Goal: Task Accomplishment & Management: Manage account settings

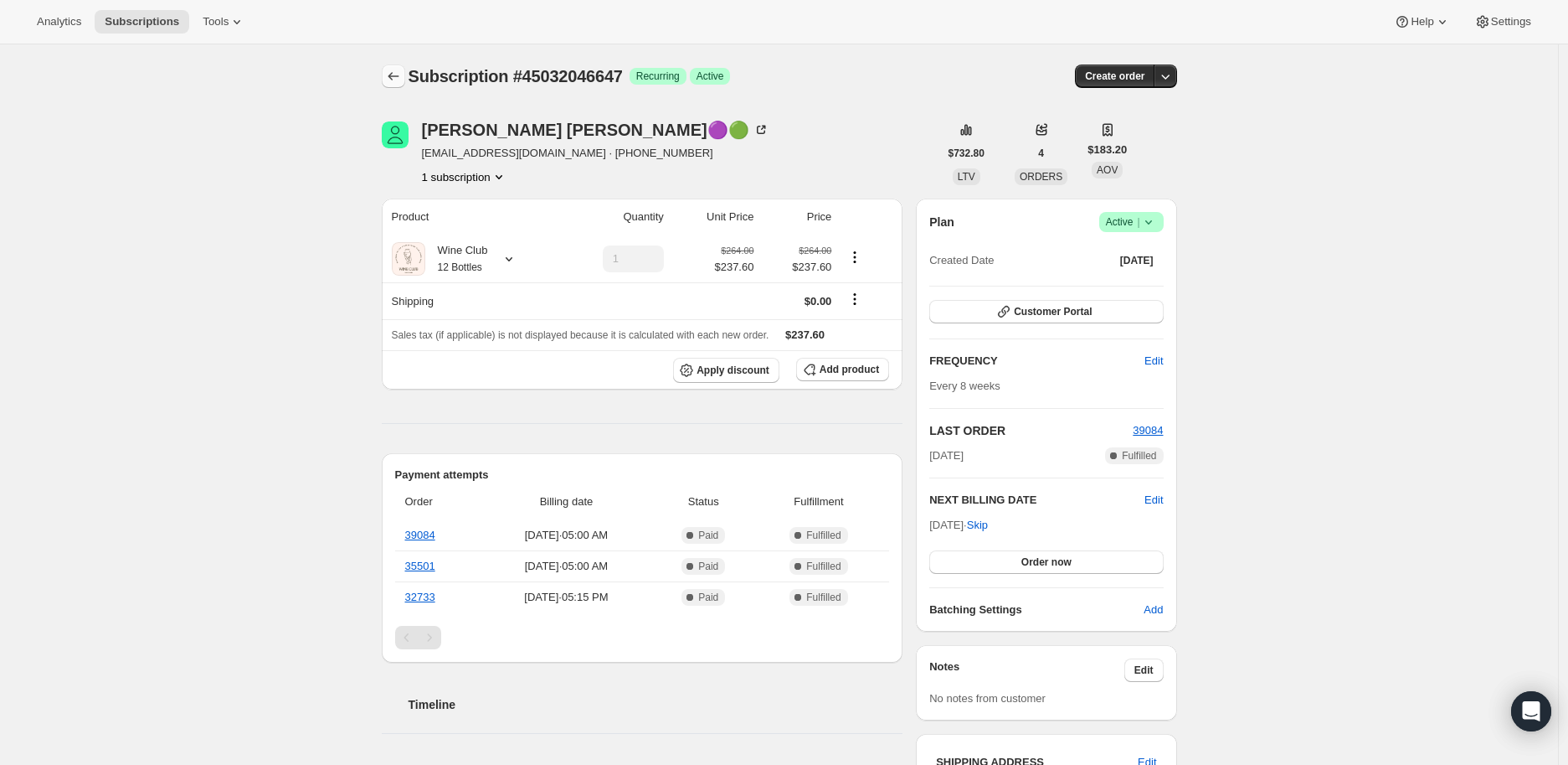
click at [397, 74] on icon "Subscriptions" at bounding box center [394, 77] width 17 height 17
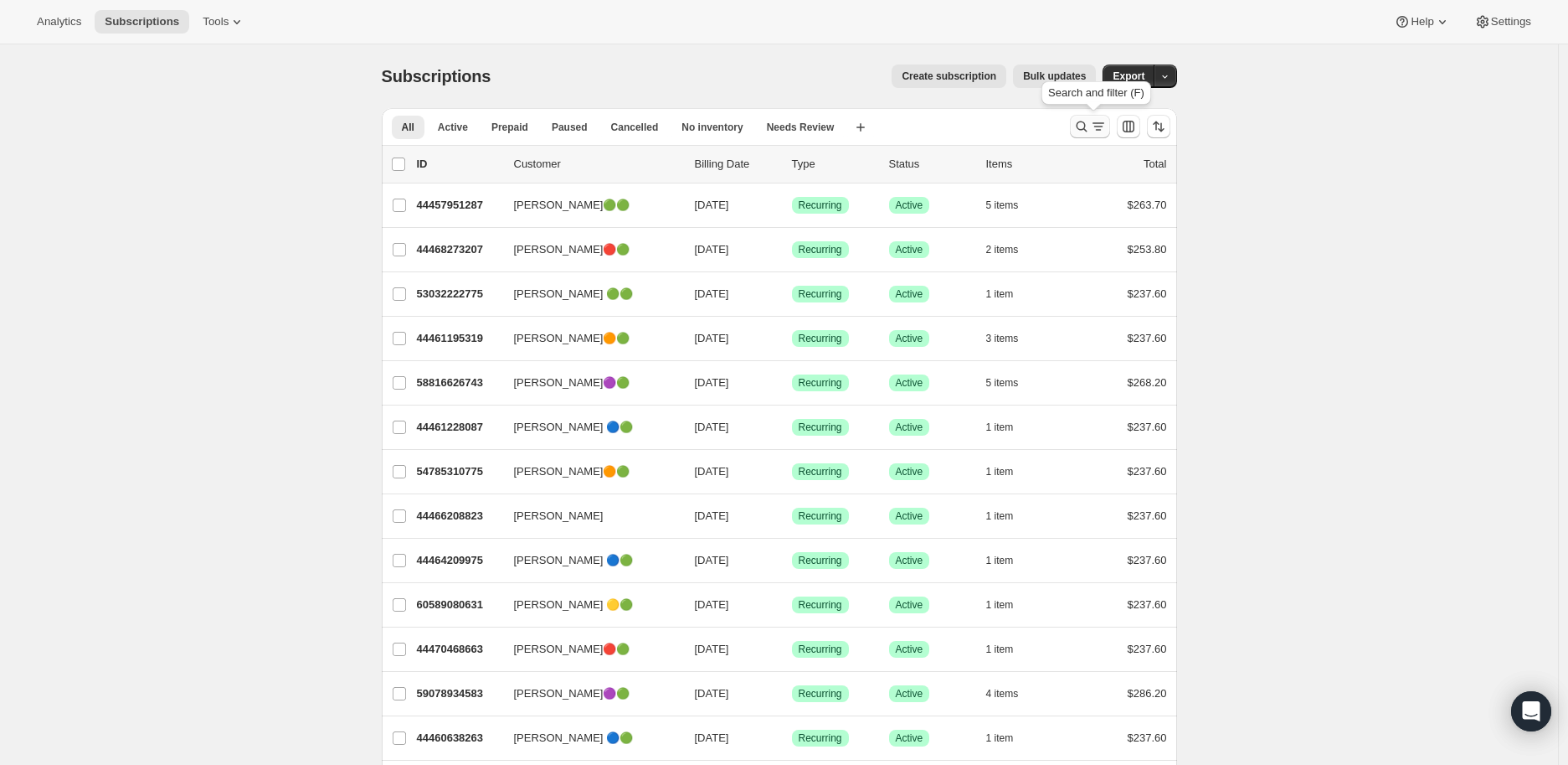
click at [1085, 121] on icon "Search and filter results" at bounding box center [1081, 126] width 11 height 11
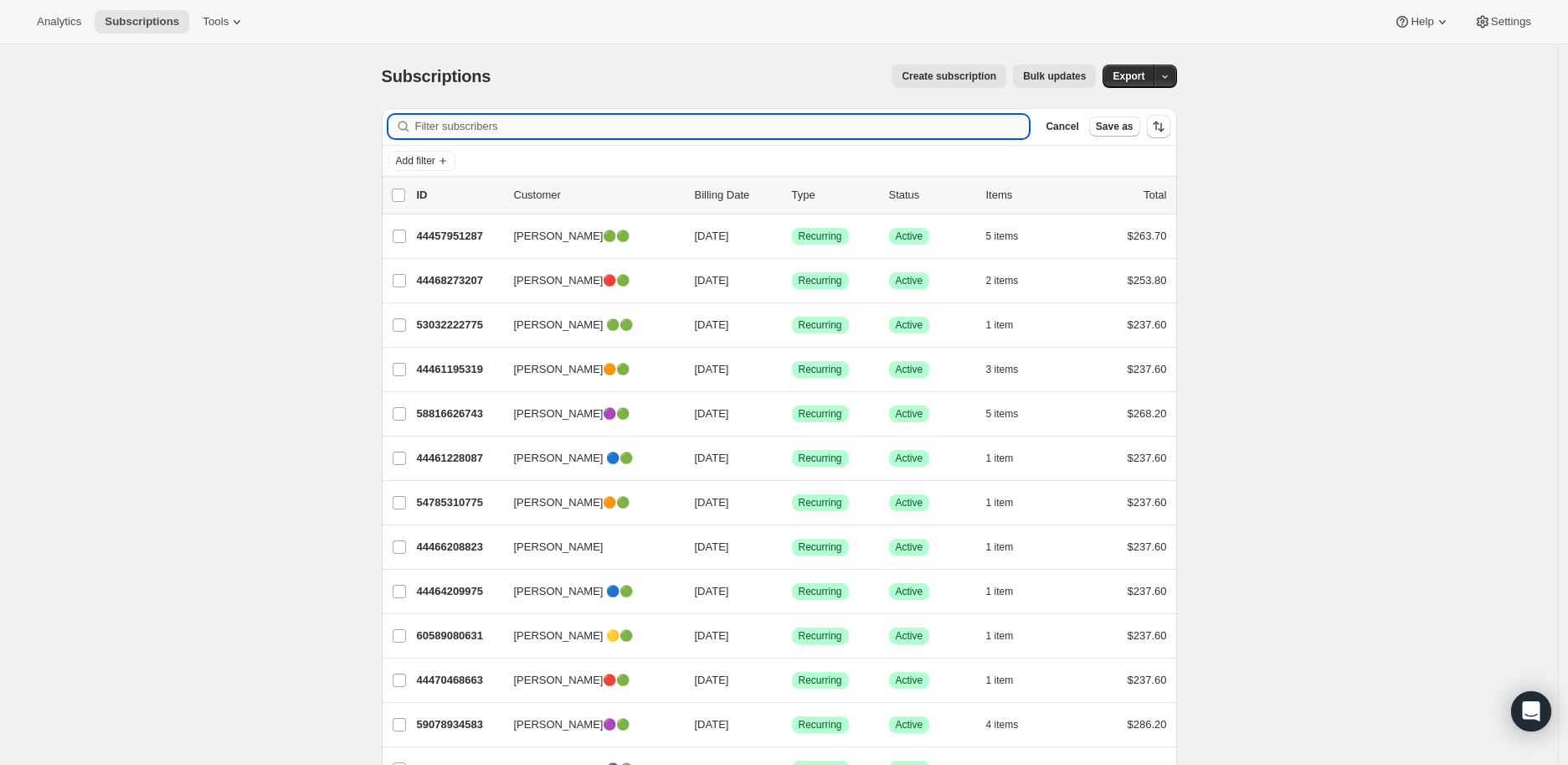
click at [458, 124] on input "Filter subscribers" at bounding box center [722, 126] width 615 height 23
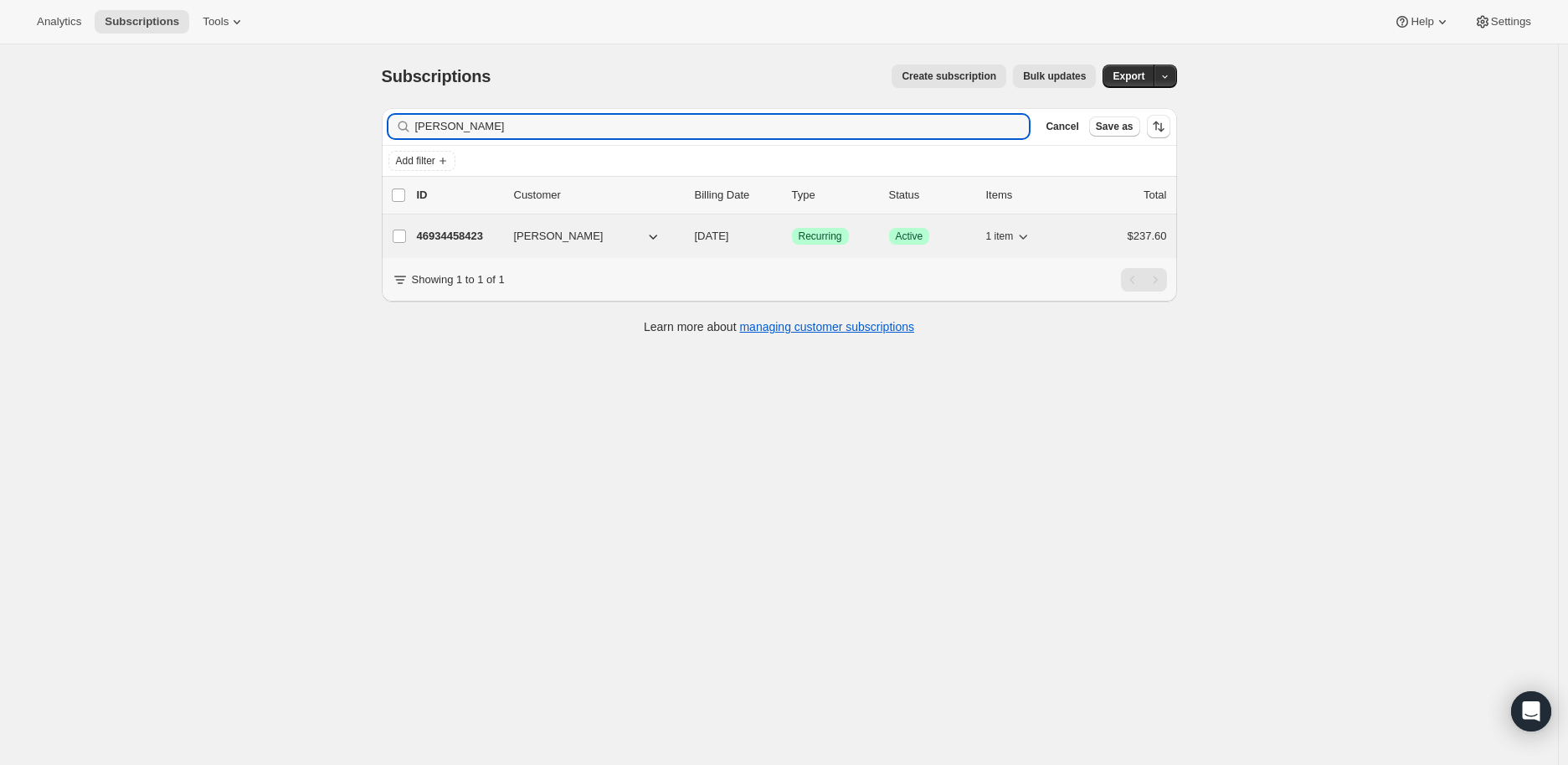
type input "[PERSON_NAME]"
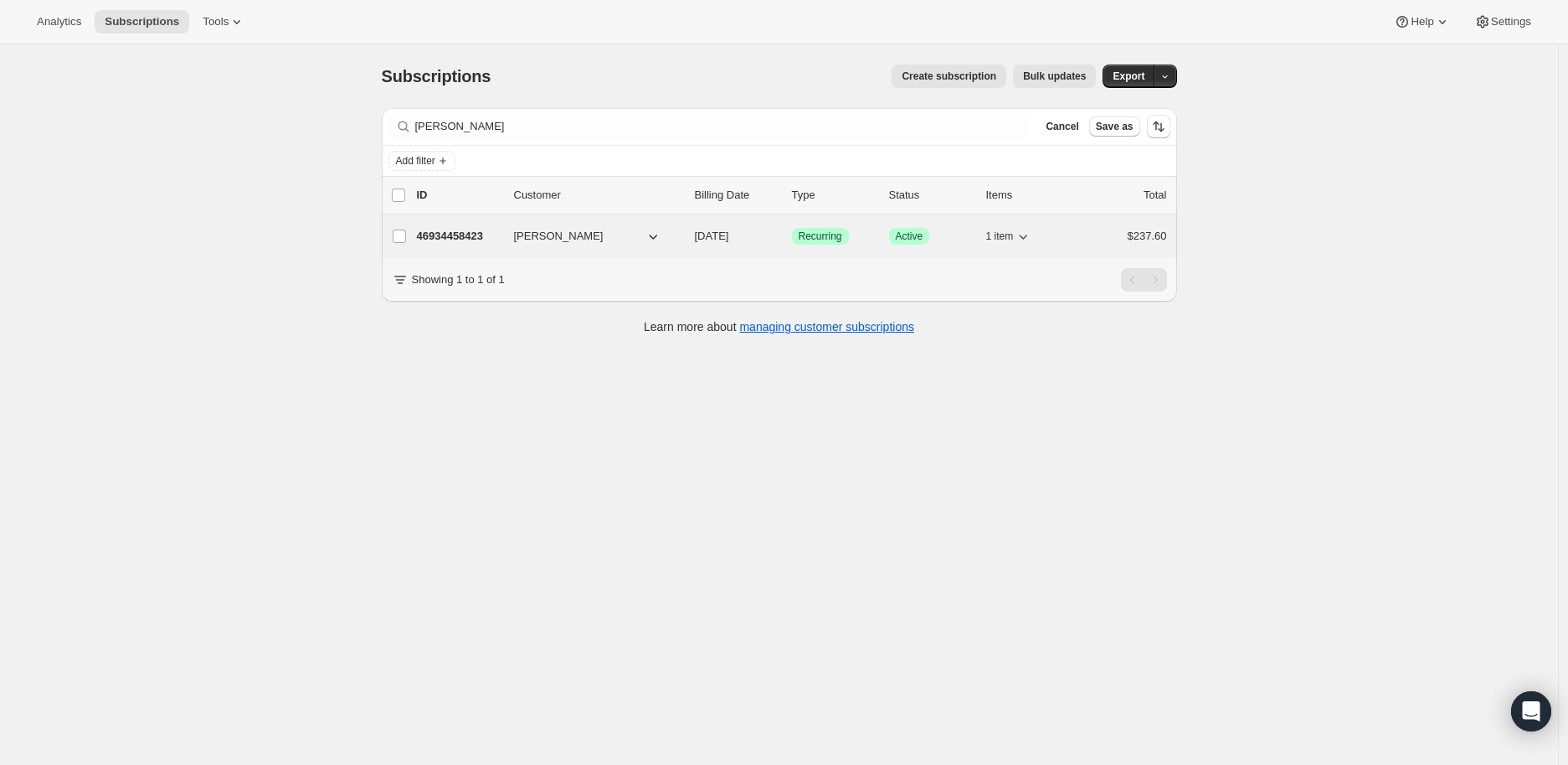
click at [456, 233] on p "46934458423" at bounding box center [459, 236] width 84 height 17
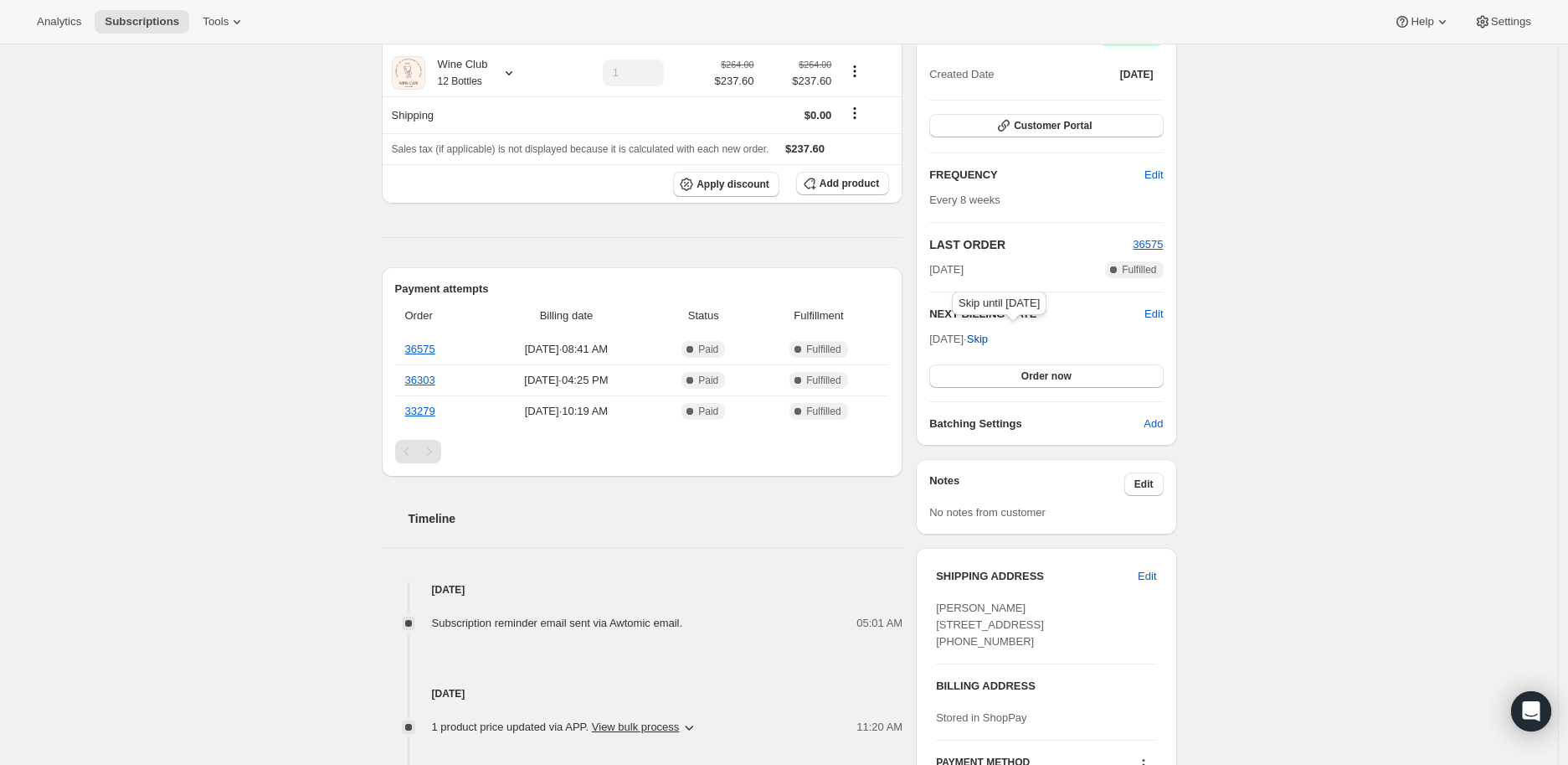
scroll to position [93, 0]
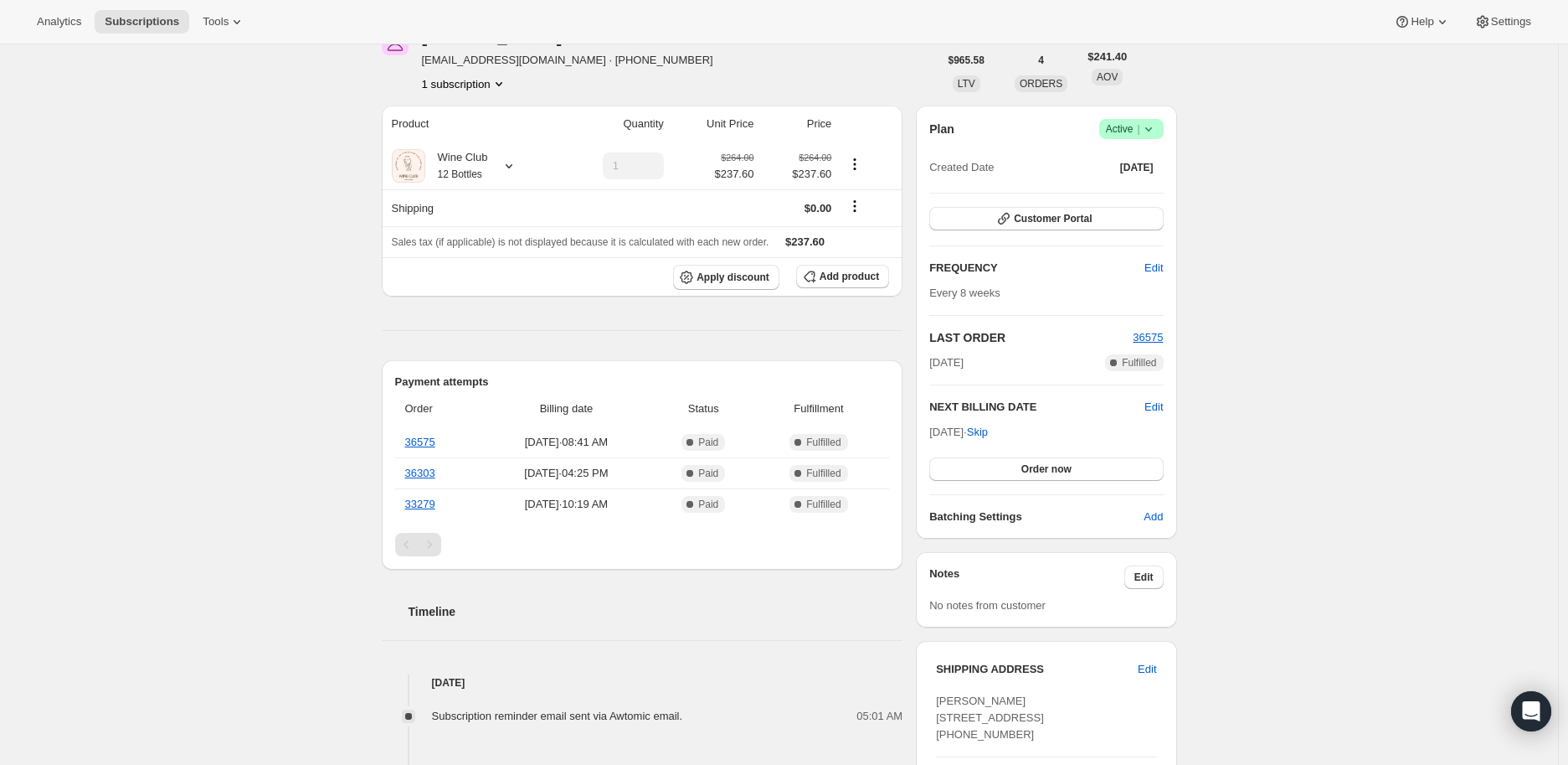
click at [1151, 125] on icon at bounding box center [1149, 129] width 17 height 17
click at [1134, 185] on span "Cancel subscription" at bounding box center [1137, 189] width 95 height 13
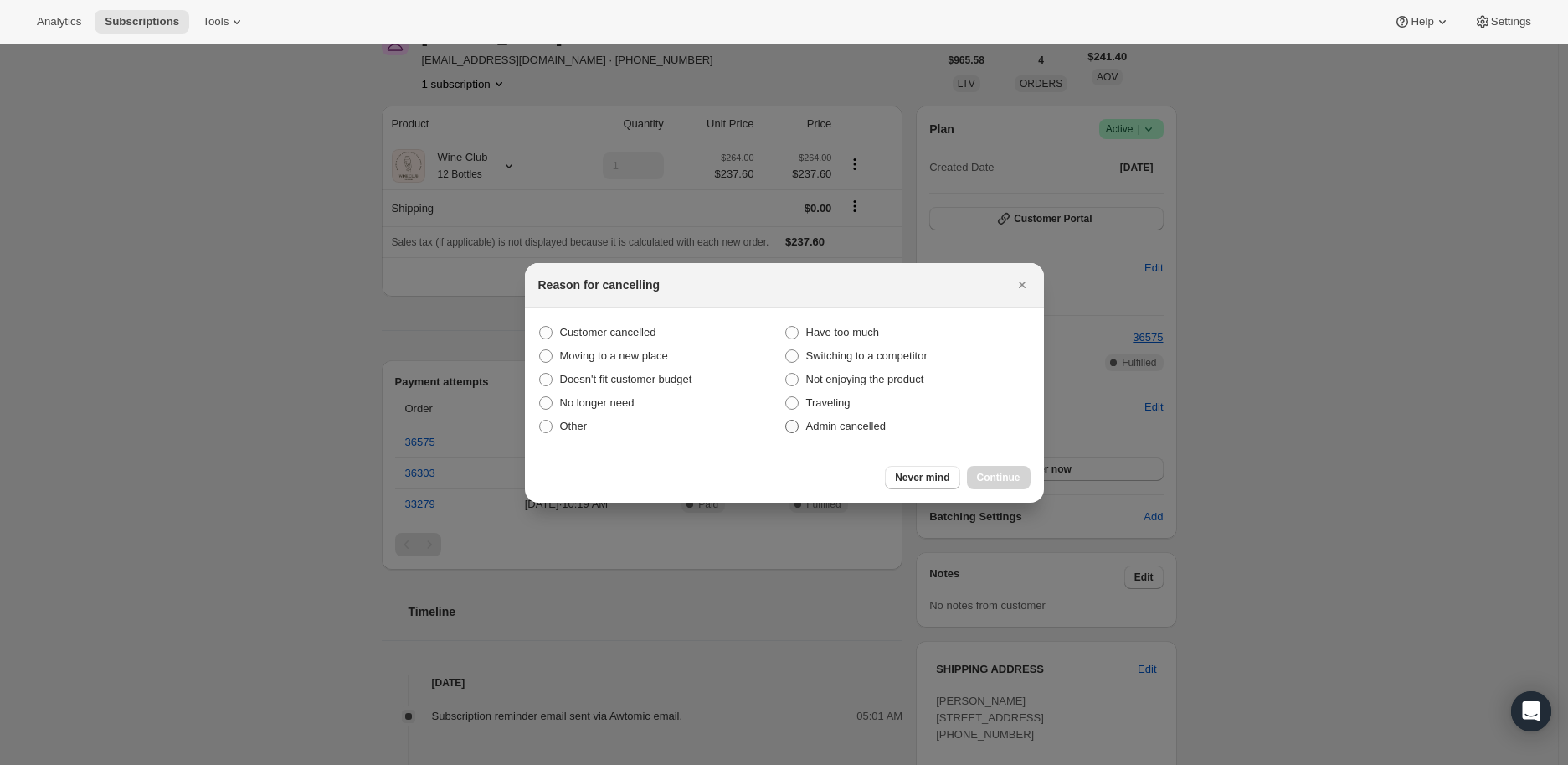
click at [796, 427] on span ":rpc:" at bounding box center [792, 426] width 14 height 14
click at [786, 420] on input "Admin cancelled" at bounding box center [785, 420] width 1 height 1
radio input "true"
click at [995, 476] on span "Continue" at bounding box center [998, 478] width 43 height 14
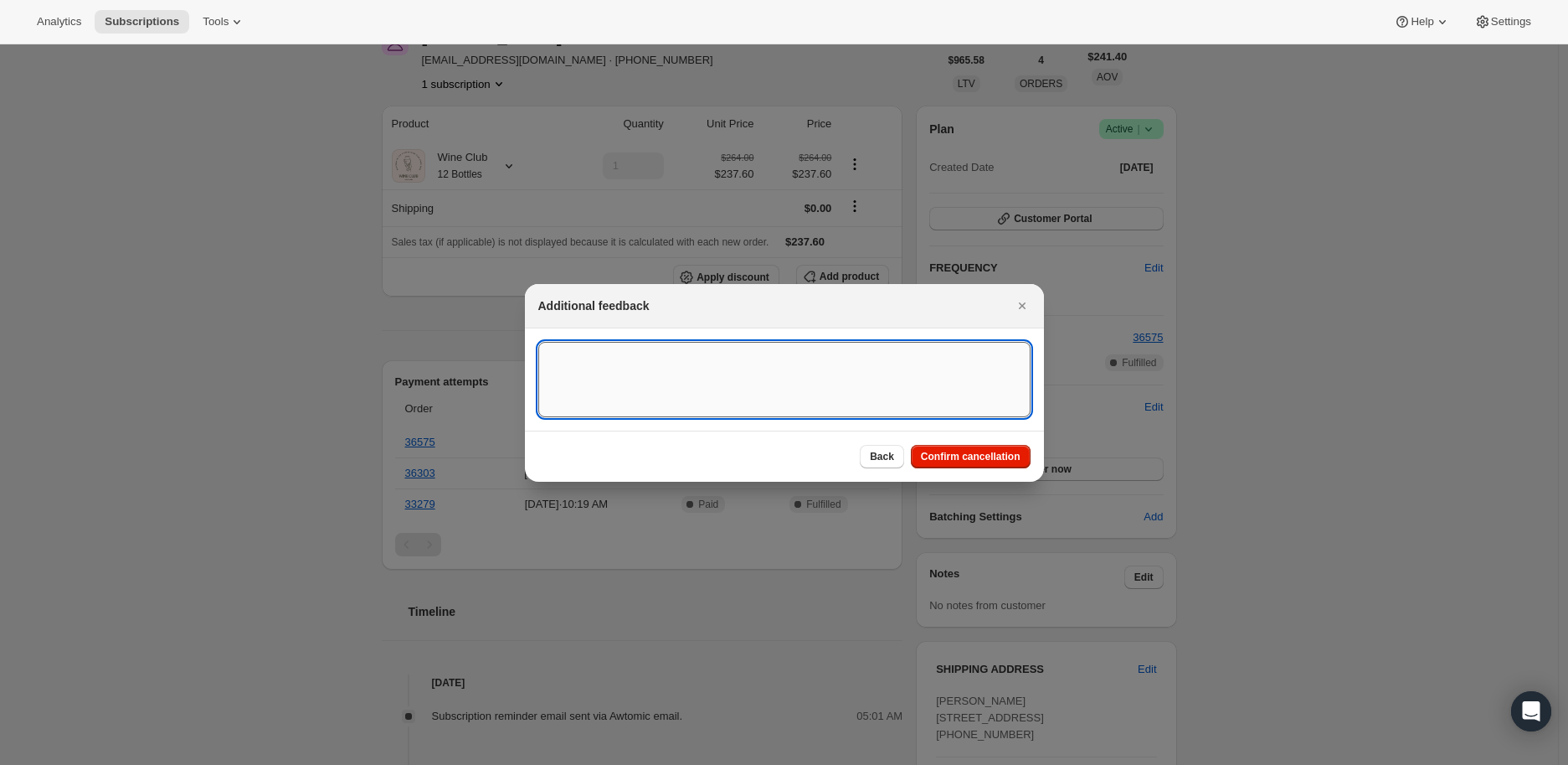
click at [547, 363] on textarea ":rpc:" at bounding box center [784, 380] width 492 height 75
paste textarea "I want to cancel my subscription, I can get a case cheaper at several local sto…"
type textarea "I want to cancel my subscription, I can get a case cheaper at several local sto…"
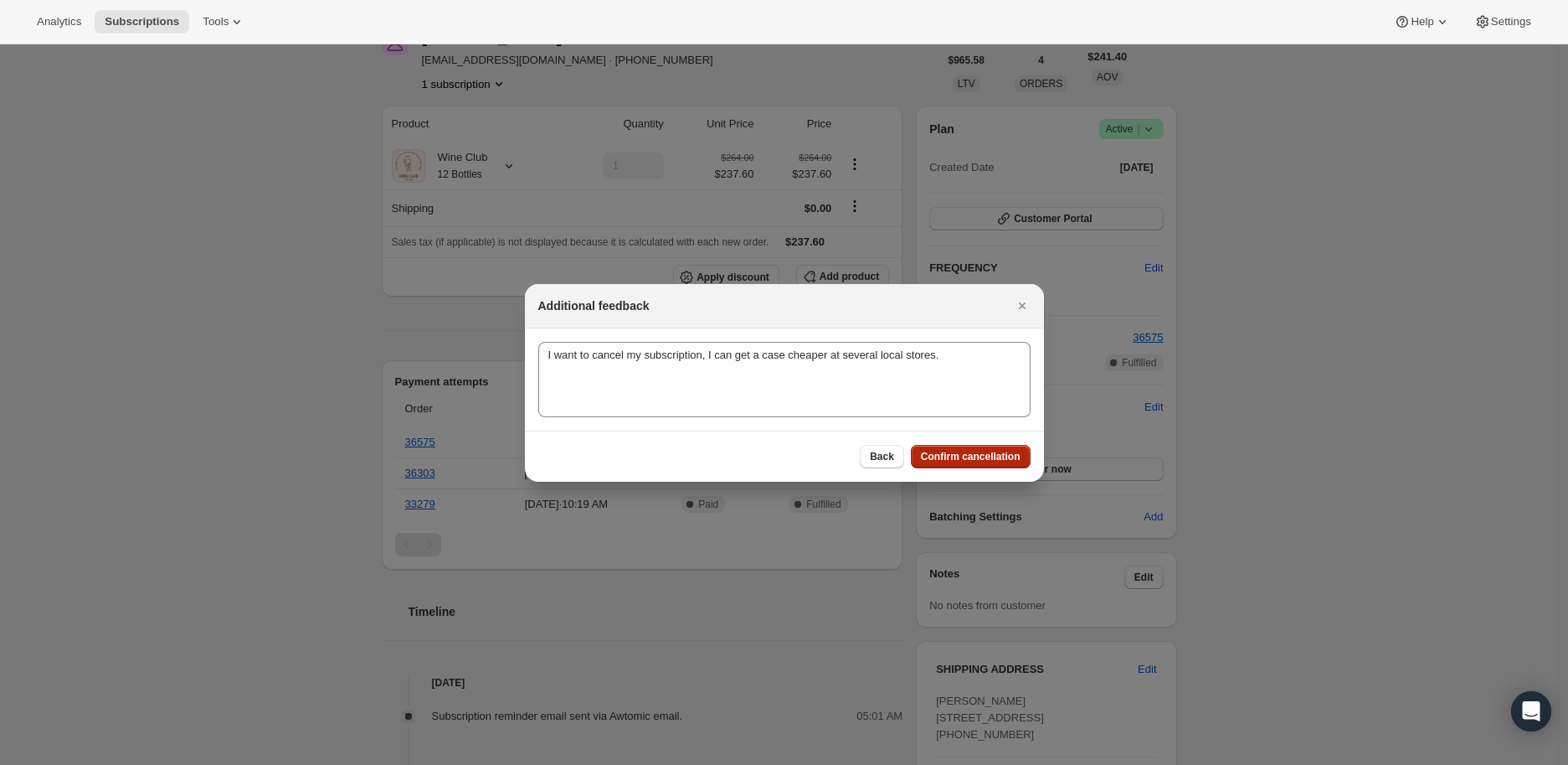
click at [977, 455] on span "Confirm cancellation" at bounding box center [970, 456] width 100 height 14
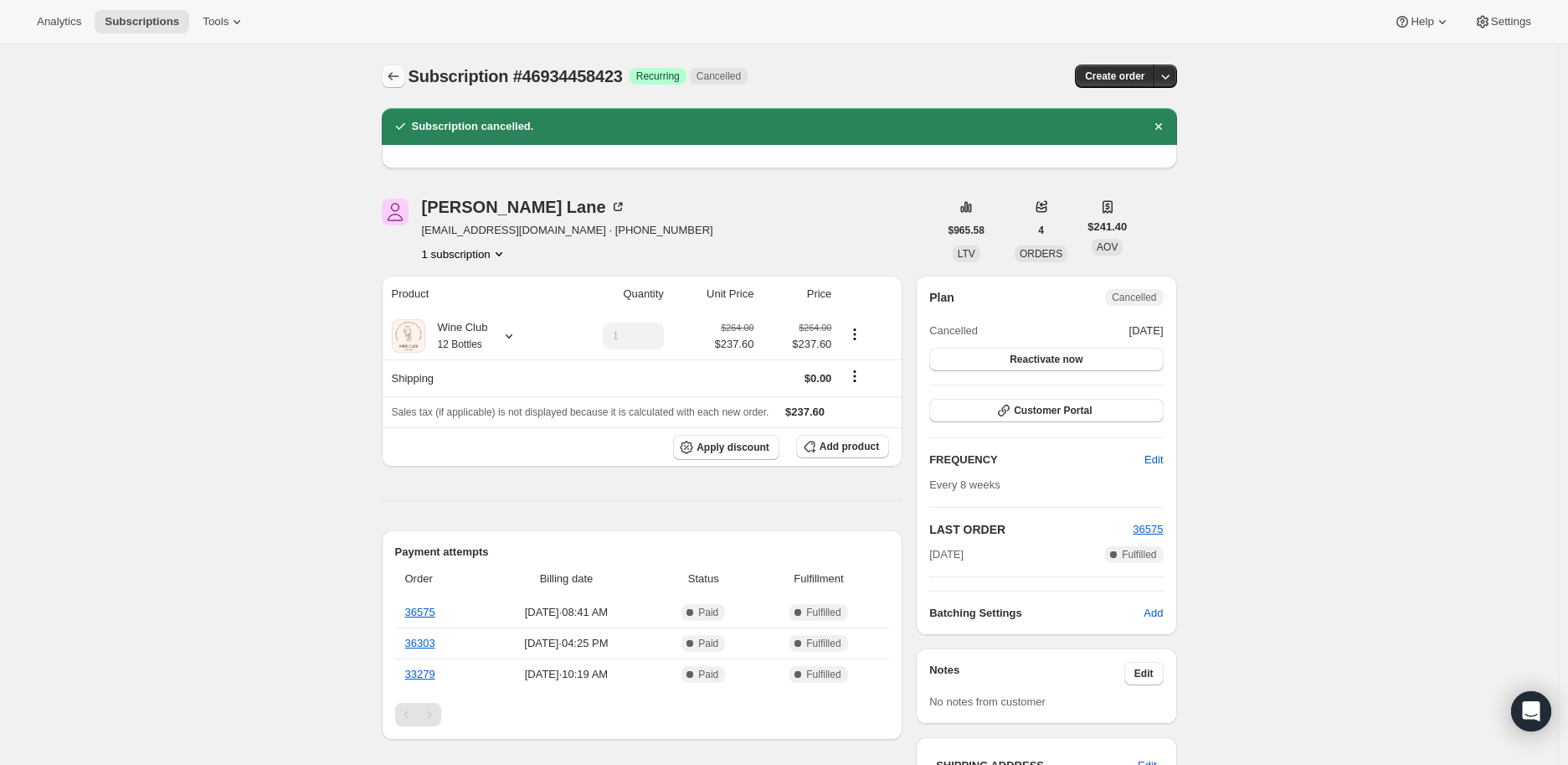
click at [391, 72] on icon "Subscriptions" at bounding box center [394, 77] width 17 height 17
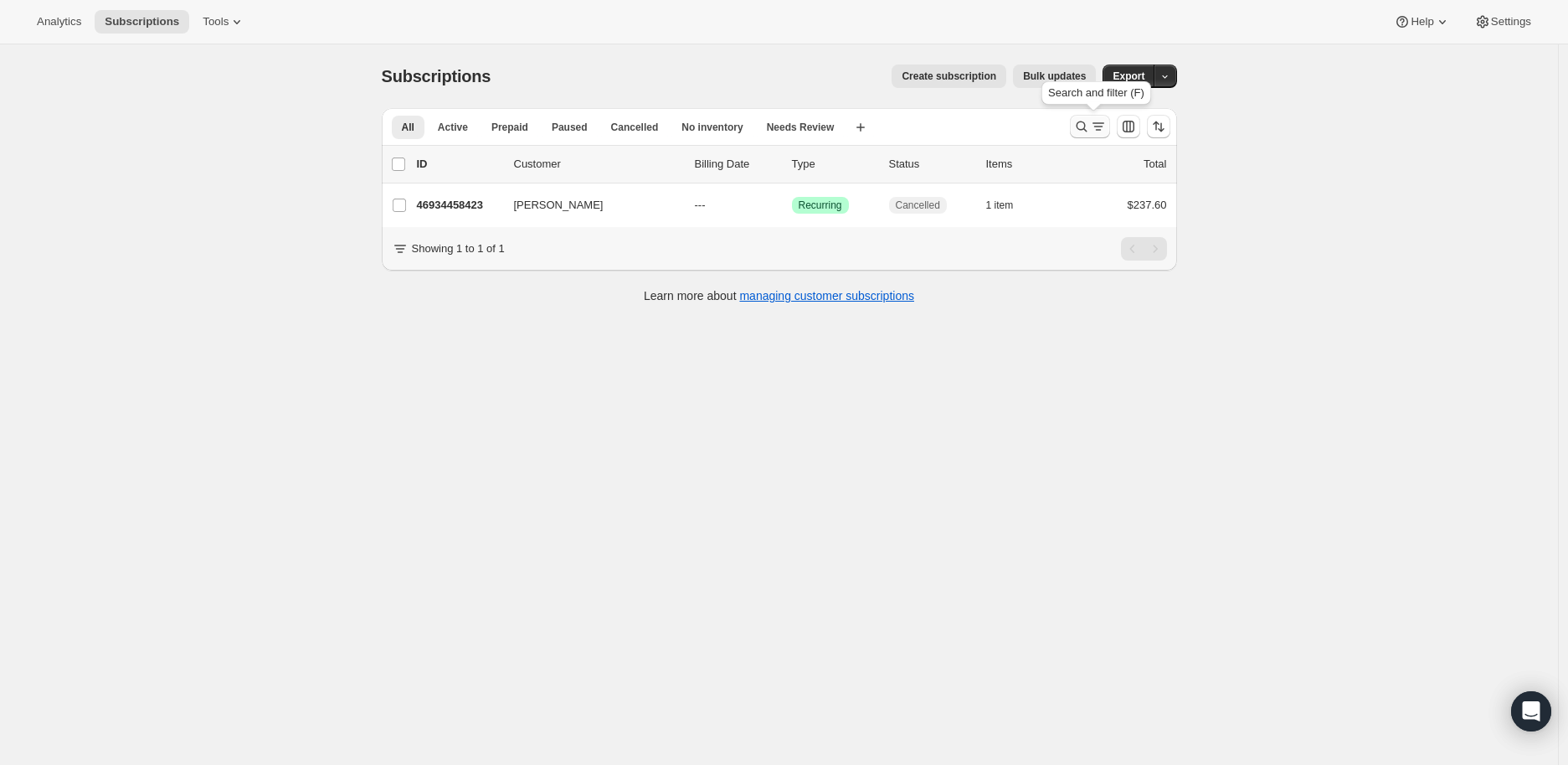
click at [1085, 127] on icon "Search and filter results" at bounding box center [1082, 126] width 17 height 17
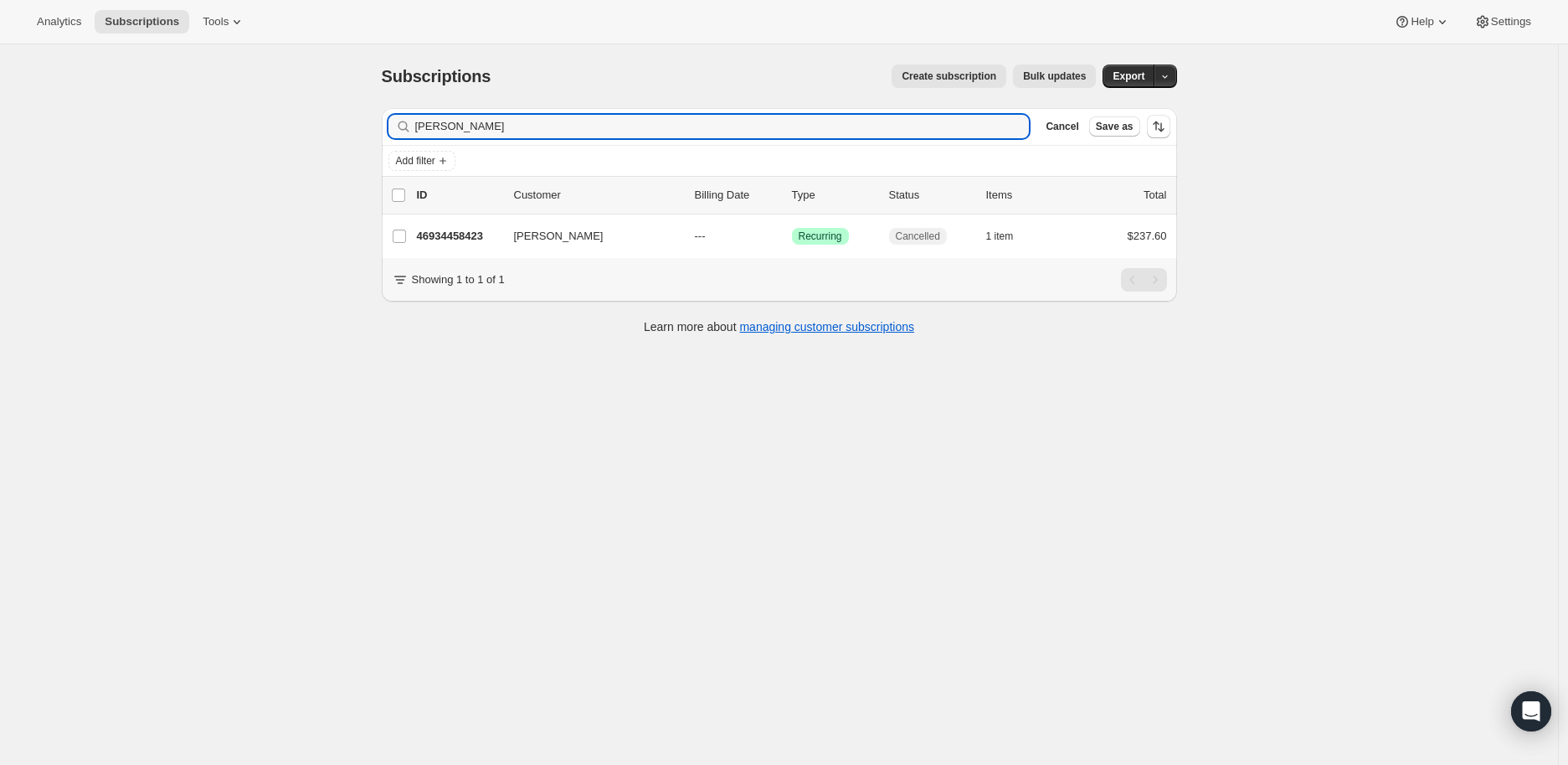
drag, startPoint x: 492, startPoint y: 125, endPoint x: 414, endPoint y: 129, distance: 78.1
click at [414, 129] on div "[PERSON_NAME] Clear" at bounding box center [709, 126] width 641 height 23
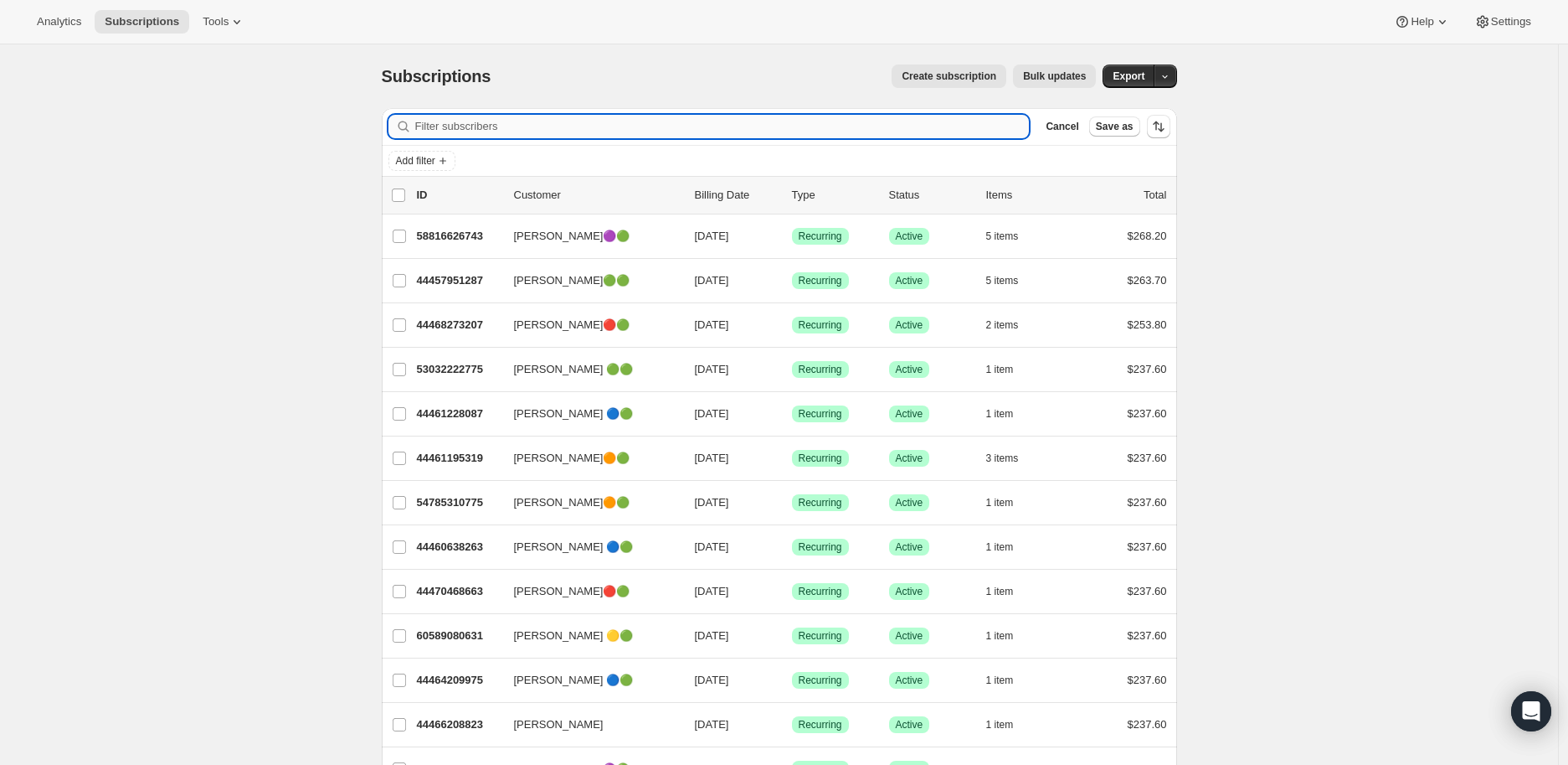
click at [457, 119] on input "Filter subscribers" at bounding box center [722, 126] width 615 height 23
paste input "[EMAIL_ADDRESS][DOMAIN_NAME]"
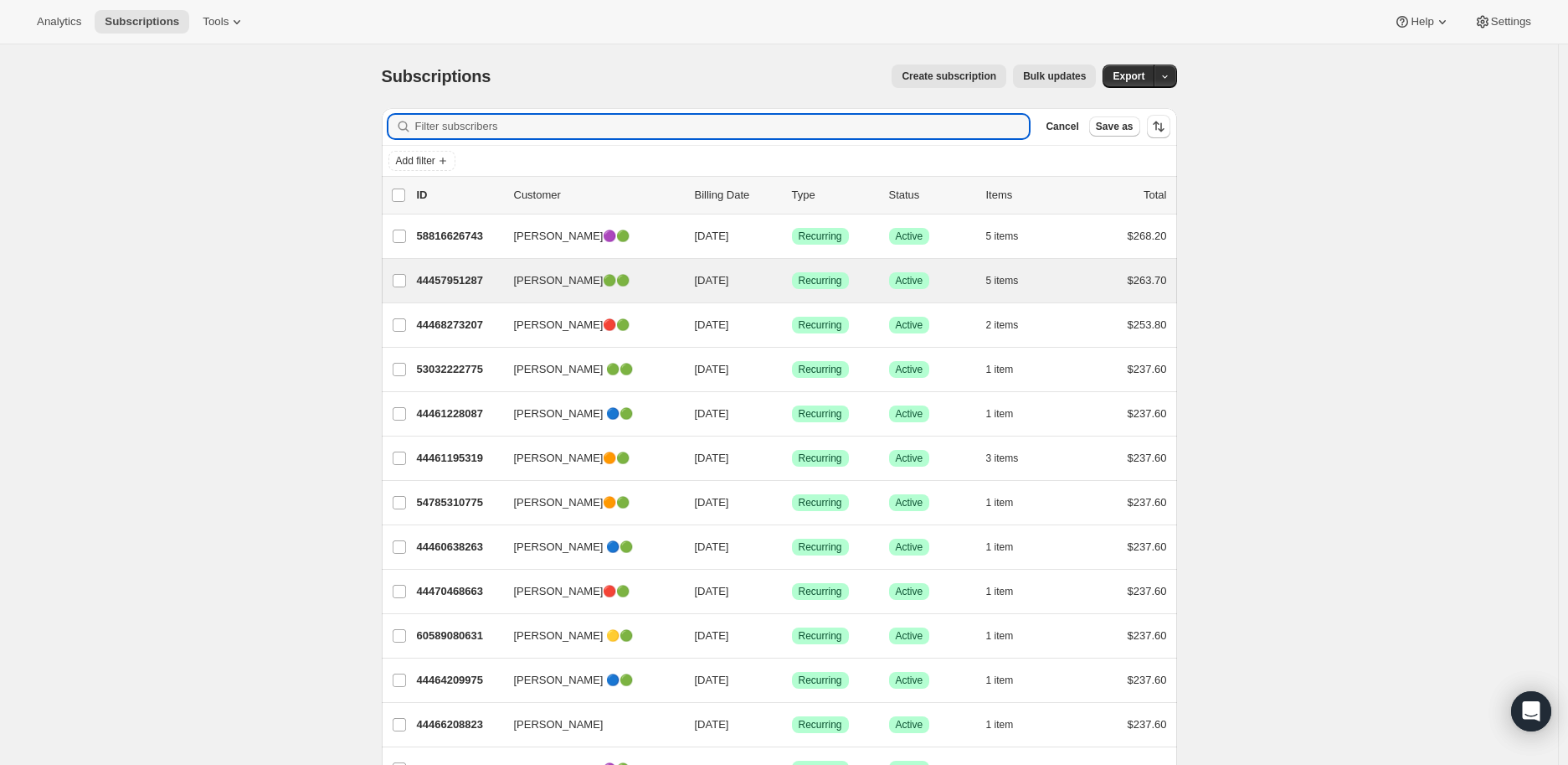
type input "[EMAIL_ADDRESS][DOMAIN_NAME]"
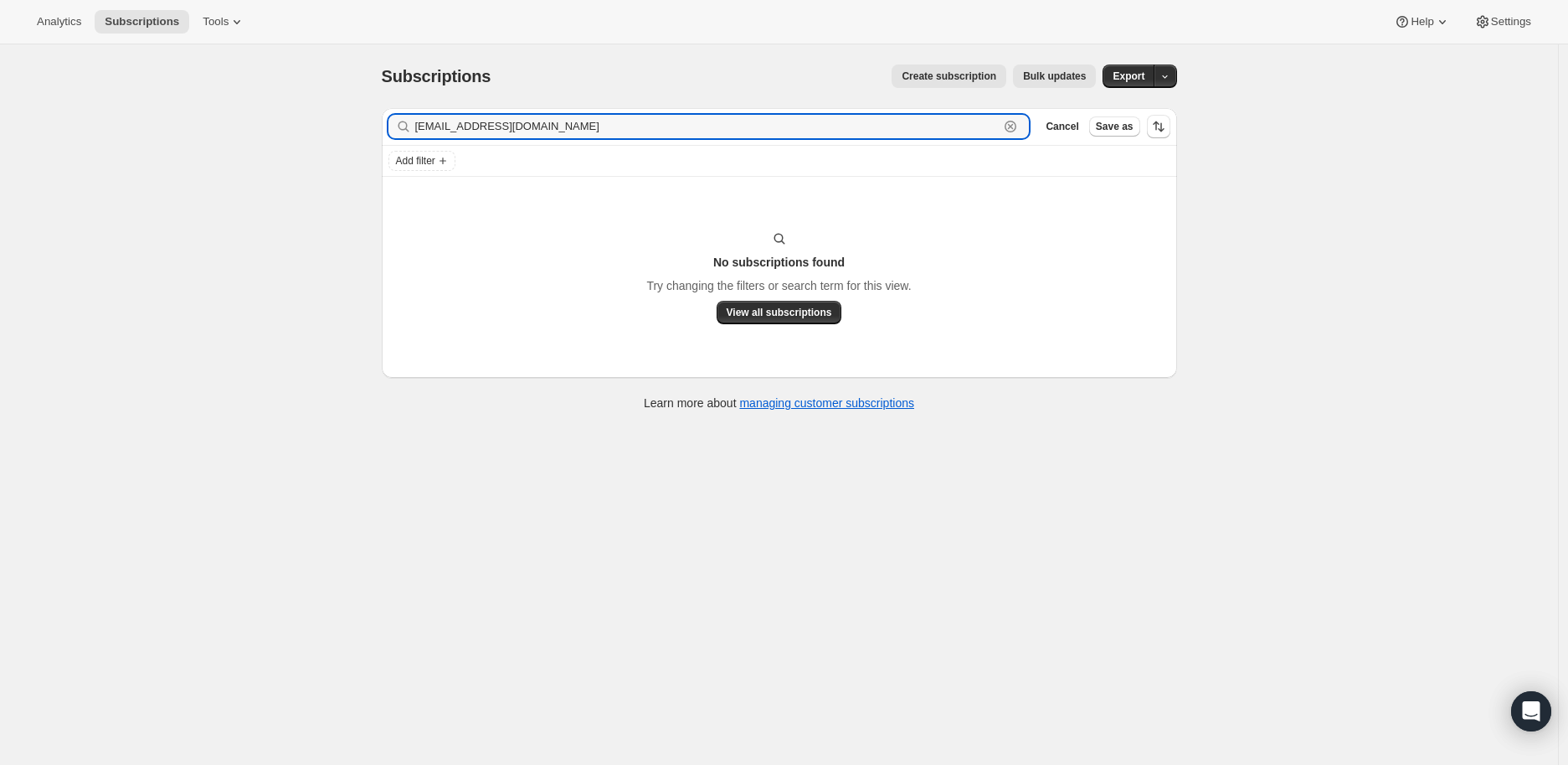
drag, startPoint x: 571, startPoint y: 122, endPoint x: 411, endPoint y: 127, distance: 160.1
click at [411, 127] on div "[EMAIL_ADDRESS][DOMAIN_NAME] Clear" at bounding box center [709, 126] width 641 height 23
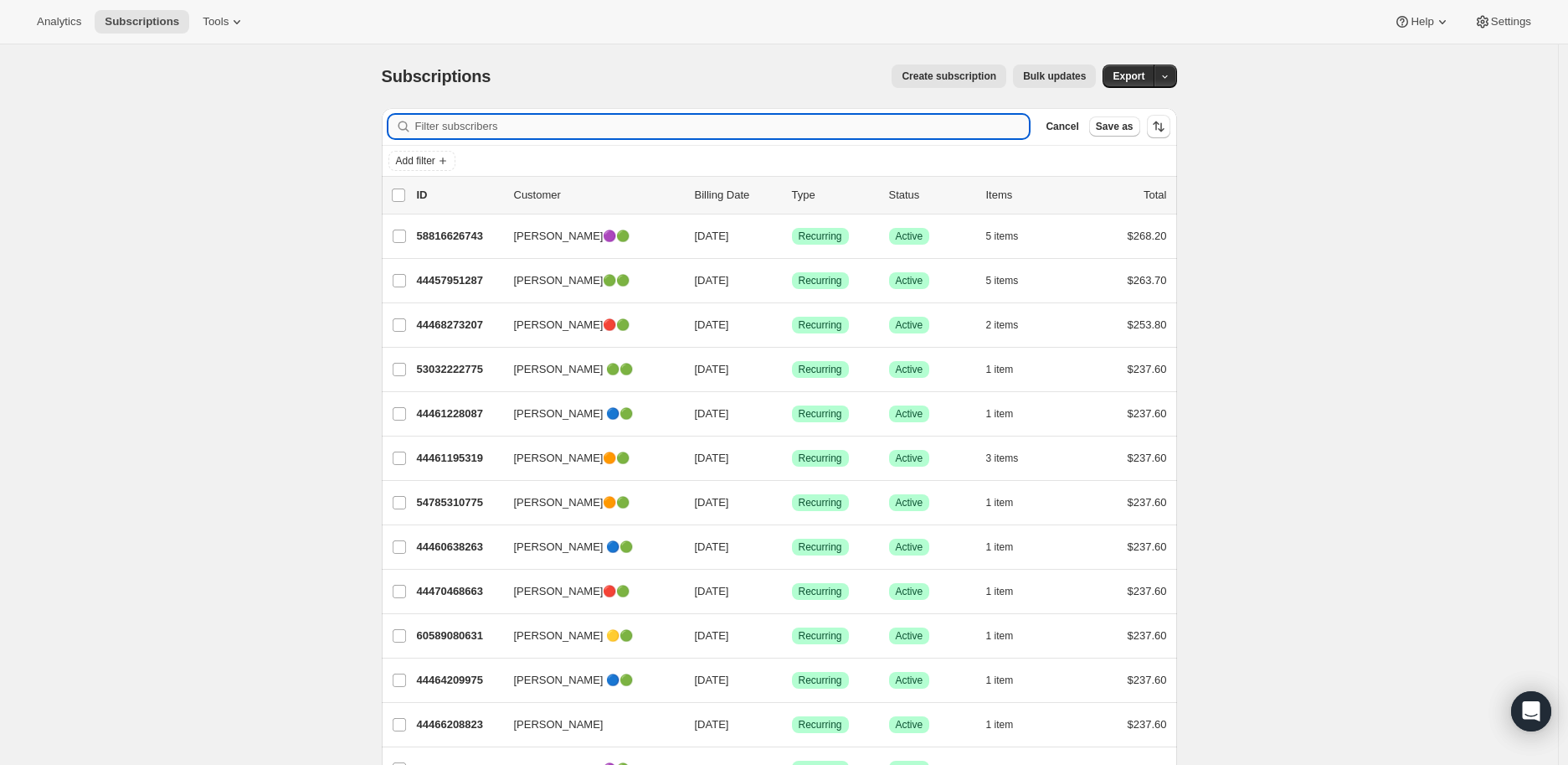
click at [504, 126] on input "Filter subscribers" at bounding box center [722, 126] width 615 height 23
paste input "[EMAIL_ADDRESS][DOMAIN_NAME]"
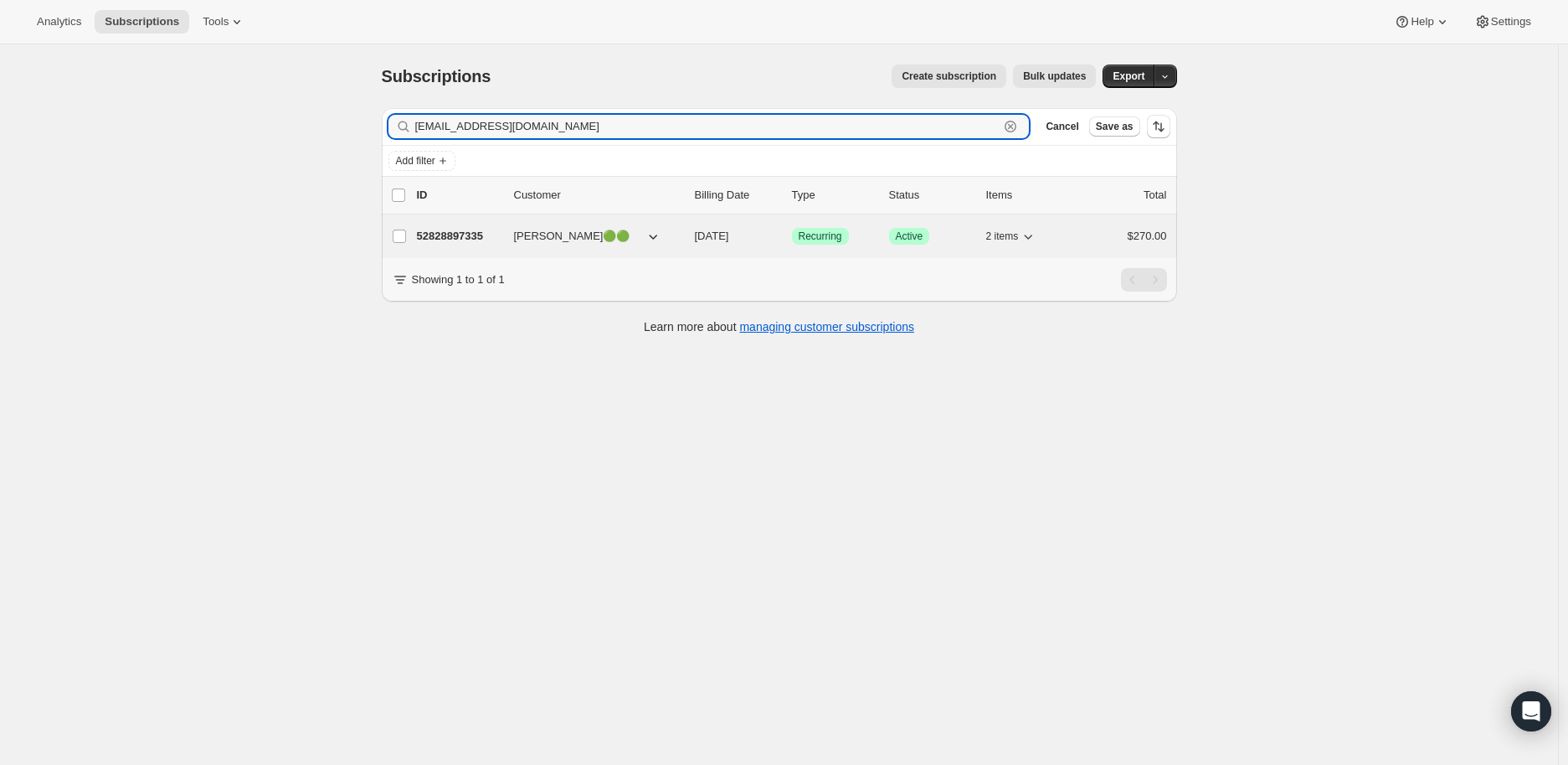
type input "[EMAIL_ADDRESS][DOMAIN_NAME]"
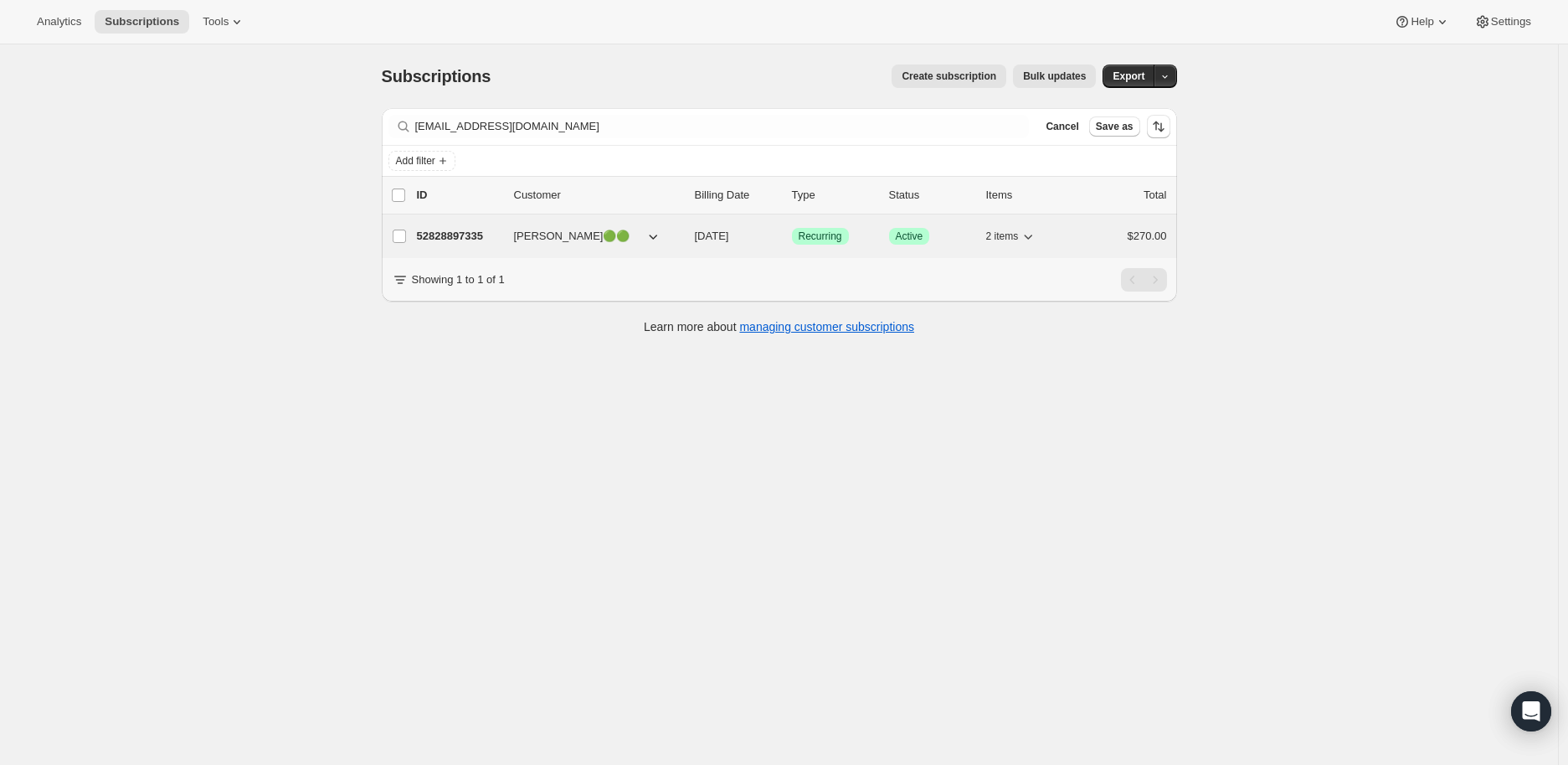
click at [462, 230] on p "52828897335" at bounding box center [459, 236] width 84 height 17
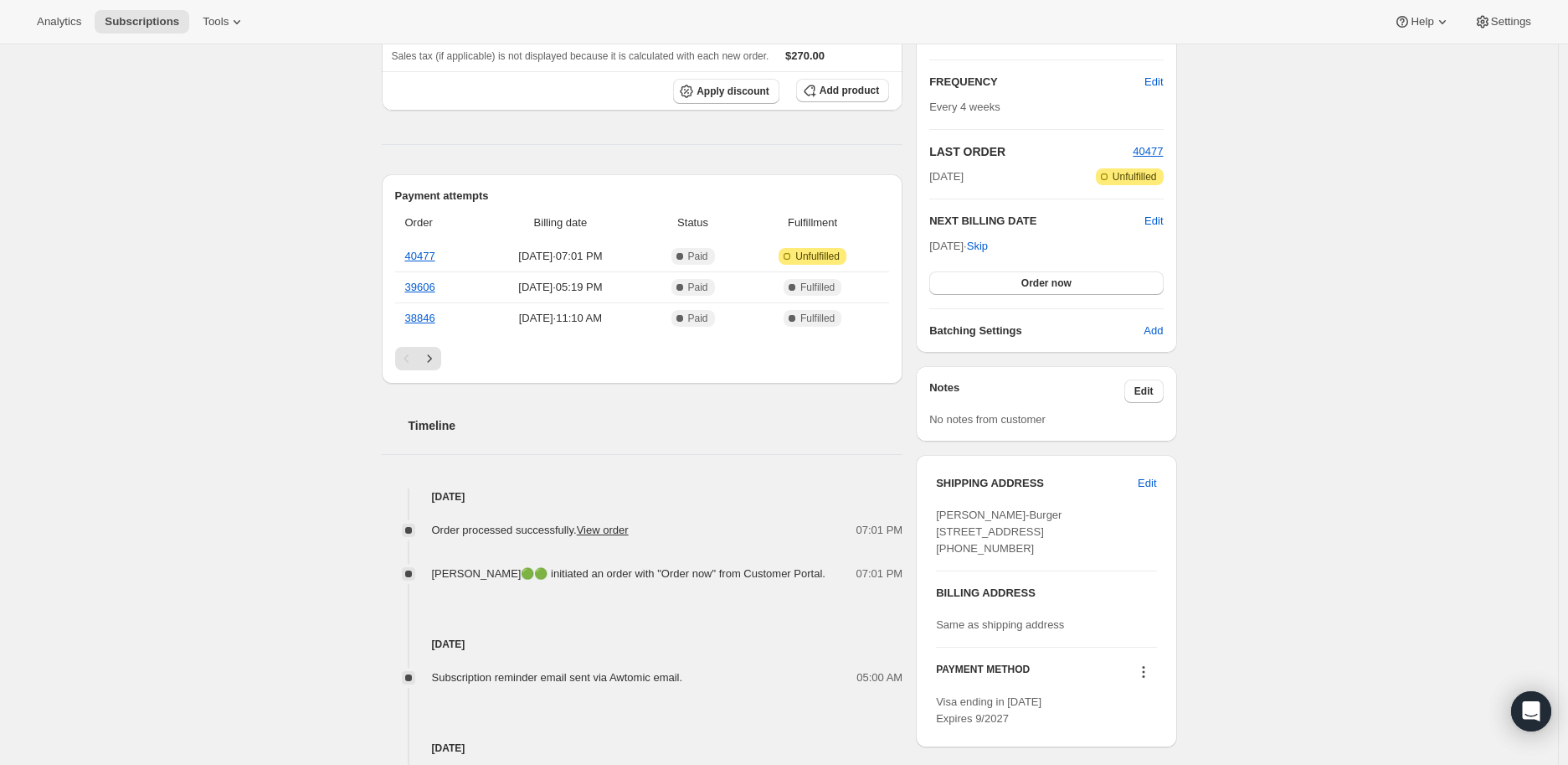
scroll to position [372, 0]
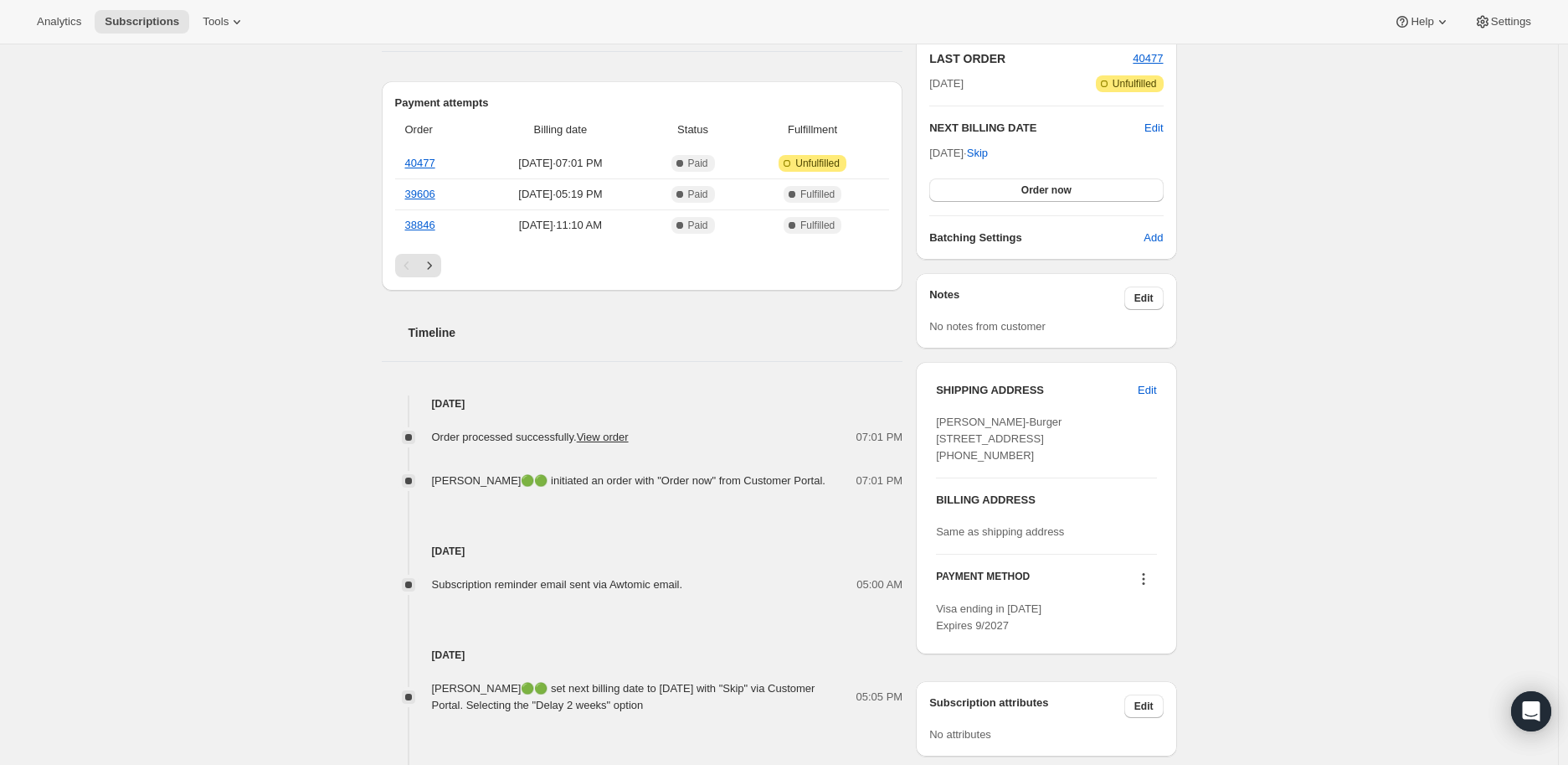
drag, startPoint x: 946, startPoint y: 421, endPoint x: 1094, endPoint y: 449, distance: 150.6
click at [1094, 449] on div "[PERSON_NAME]-Burger [STREET_ADDRESS] [PHONE_NUMBER]" at bounding box center [1046, 438] width 220 height 50
drag, startPoint x: 1059, startPoint y: 420, endPoint x: 1000, endPoint y: 421, distance: 59.0
click at [1058, 420] on div "[PERSON_NAME]-Burger [STREET_ADDRESS] [PHONE_NUMBER]" at bounding box center [1046, 438] width 220 height 50
drag, startPoint x: 940, startPoint y: 422, endPoint x: 1091, endPoint y: 454, distance: 154.4
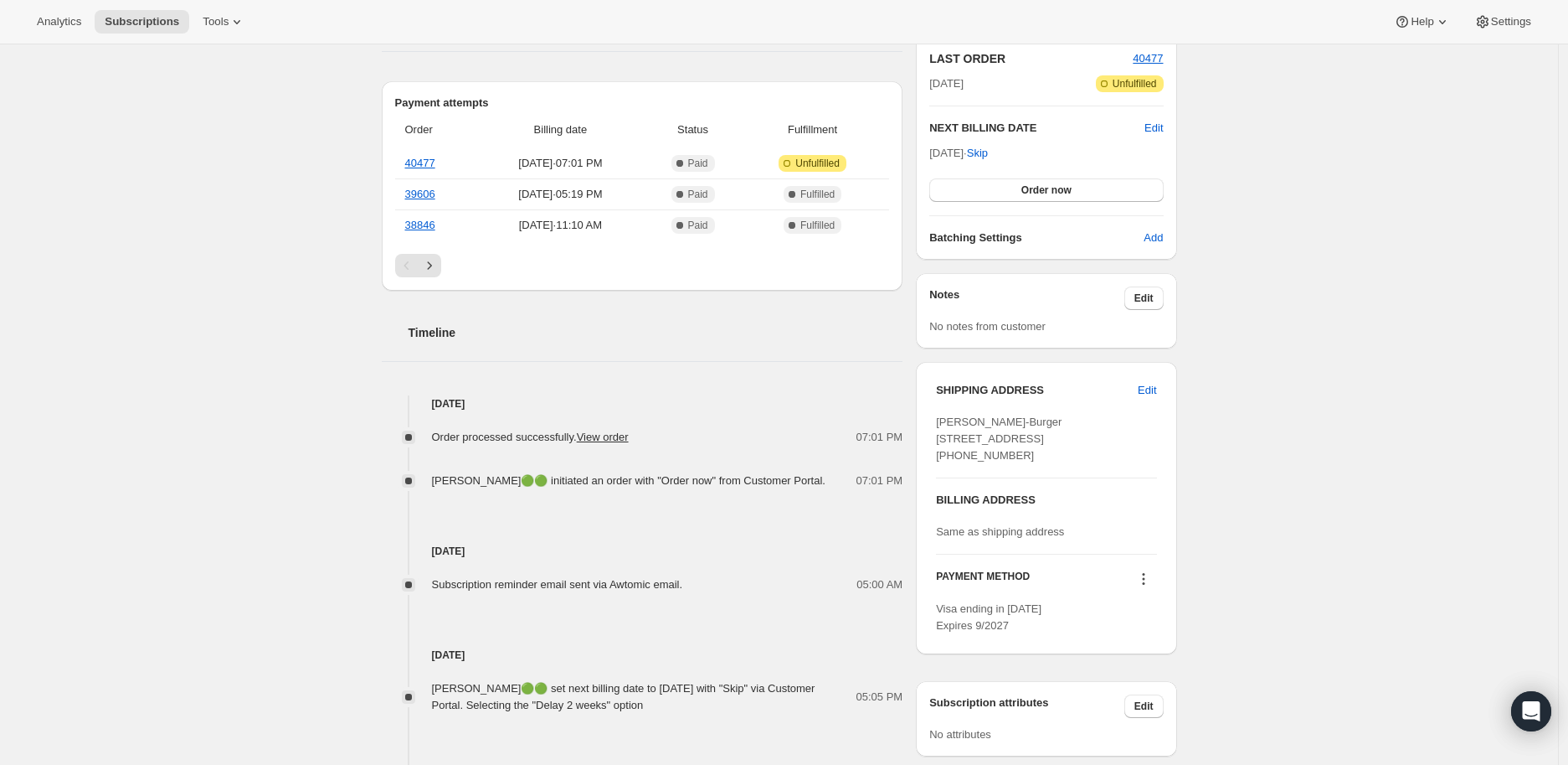
click at [1091, 454] on div "[PERSON_NAME]-Burger [STREET_ADDRESS] [PHONE_NUMBER]" at bounding box center [1046, 438] width 220 height 50
copy span "[PERSON_NAME]-Burger [STREET_ADDRESS]"
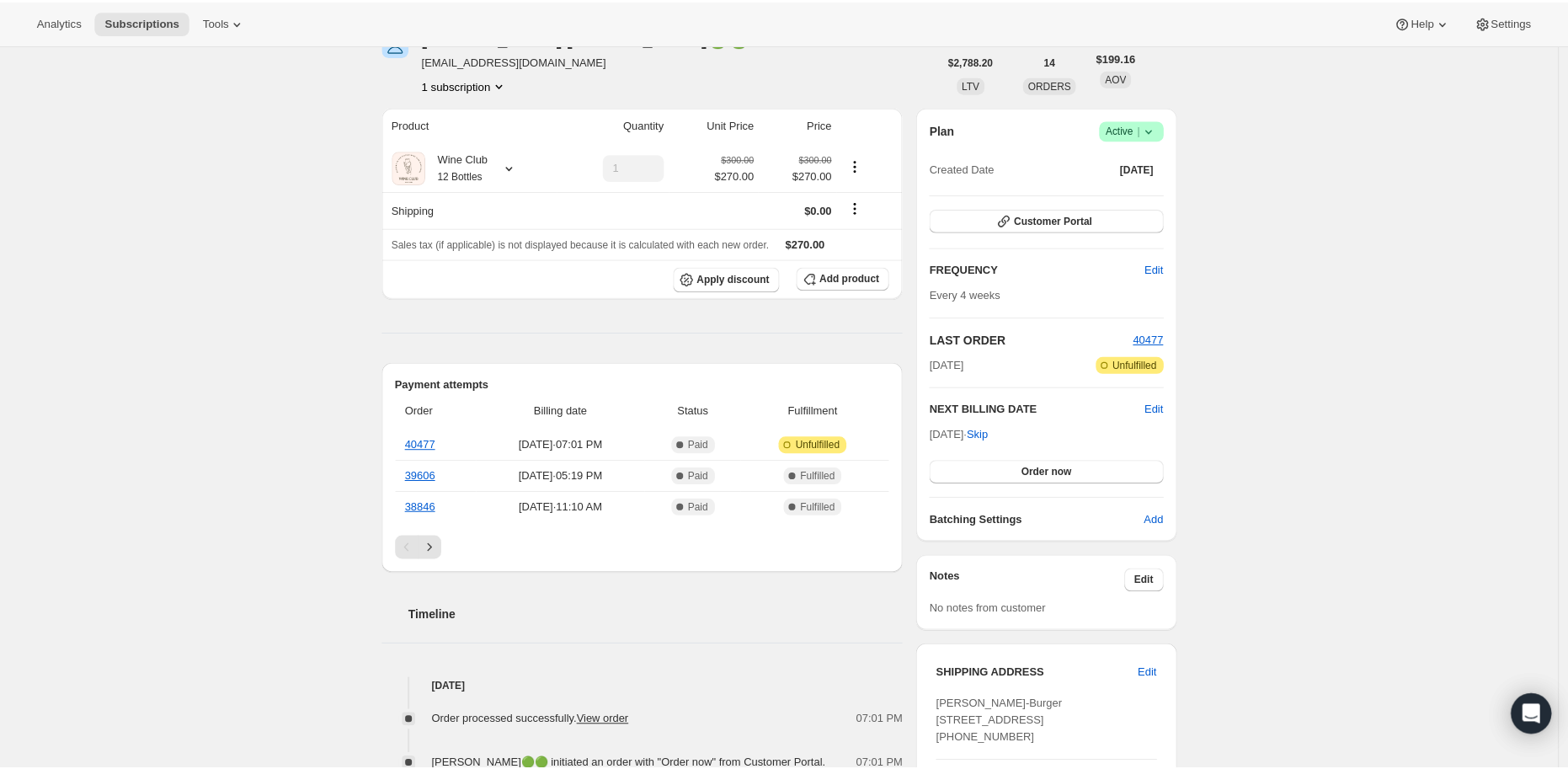
scroll to position [0, 0]
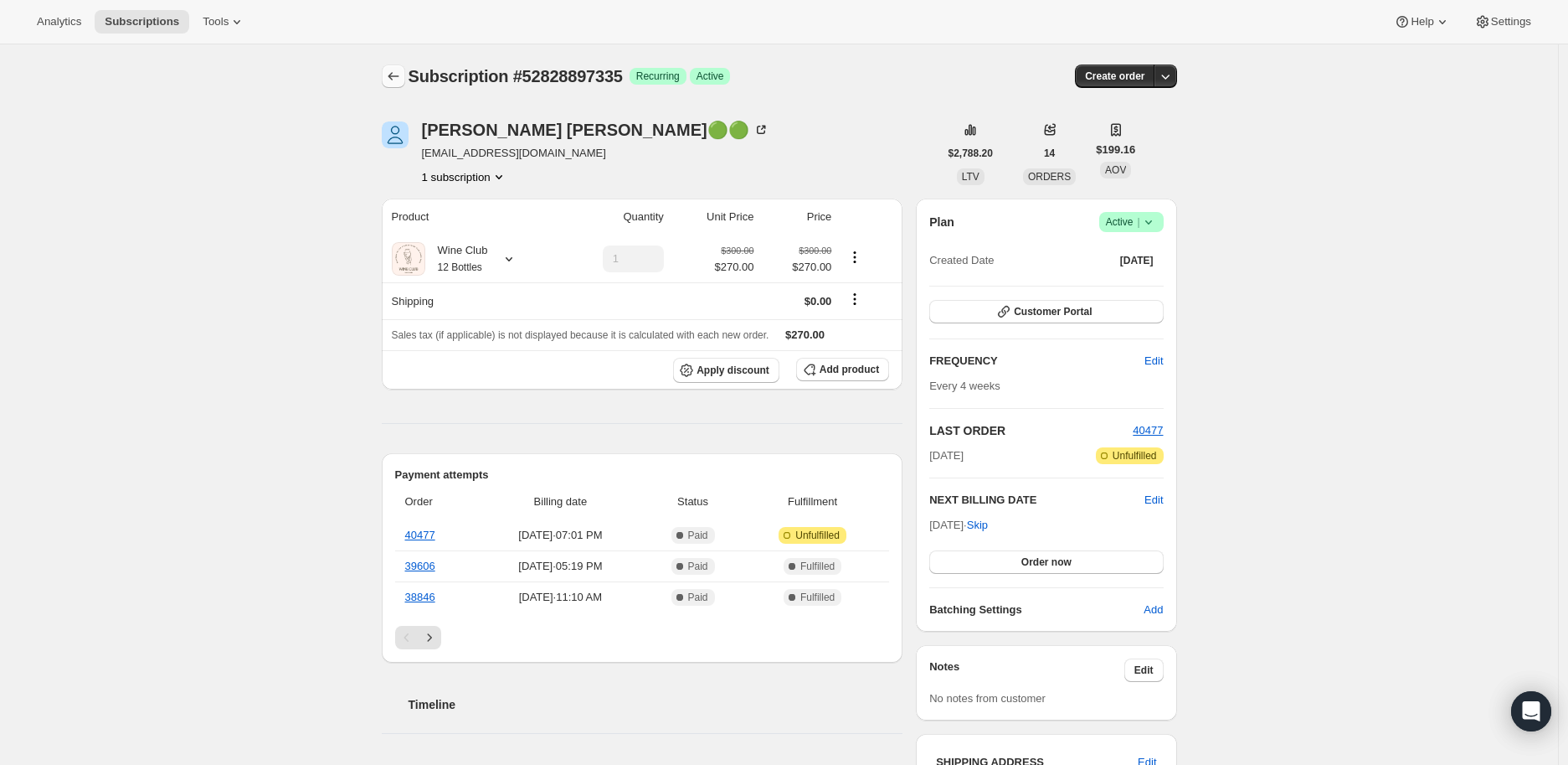
click at [391, 74] on icon "Subscriptions" at bounding box center [394, 77] width 17 height 17
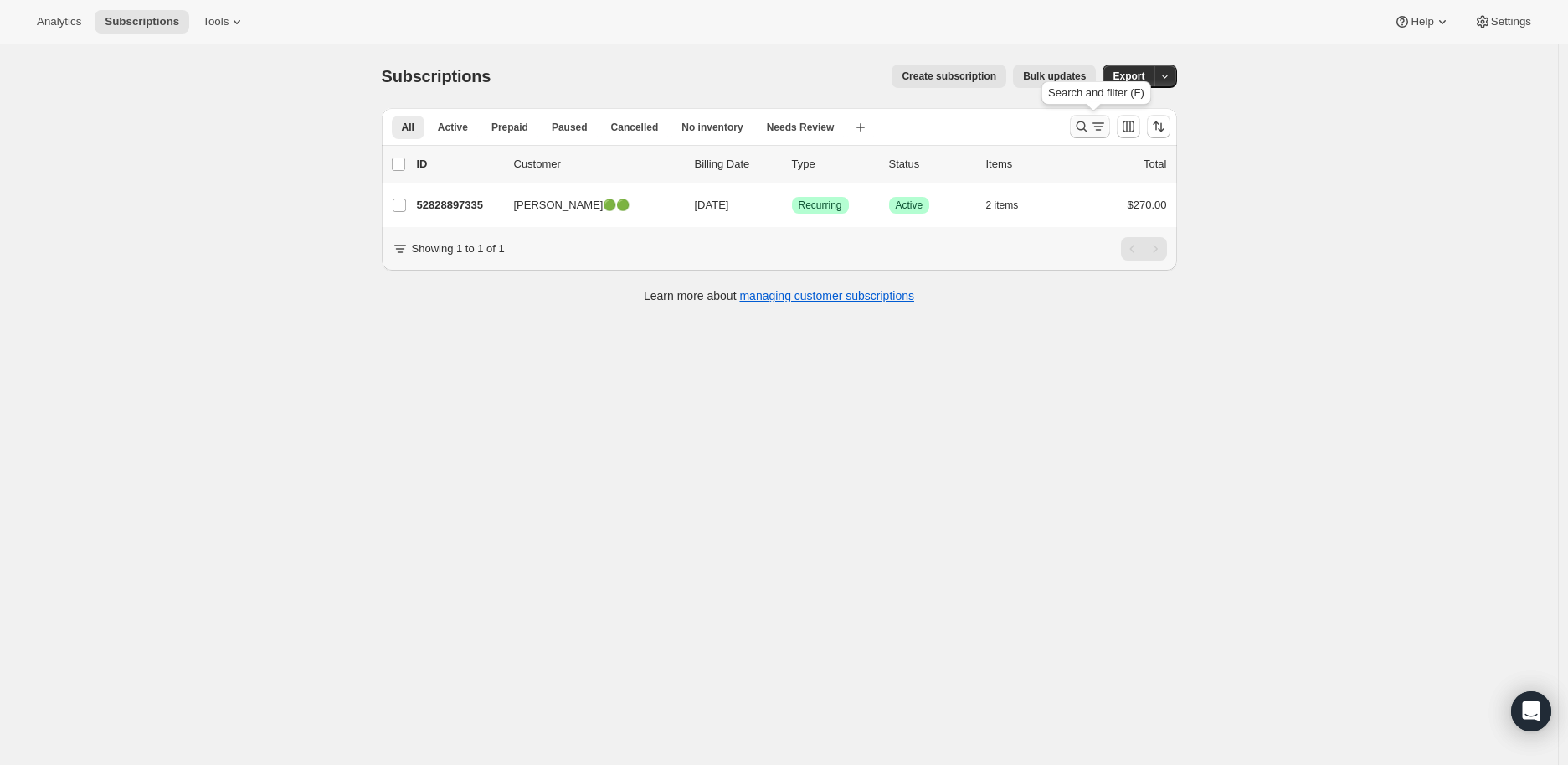
click at [1080, 126] on icon "Search and filter results" at bounding box center [1082, 126] width 17 height 17
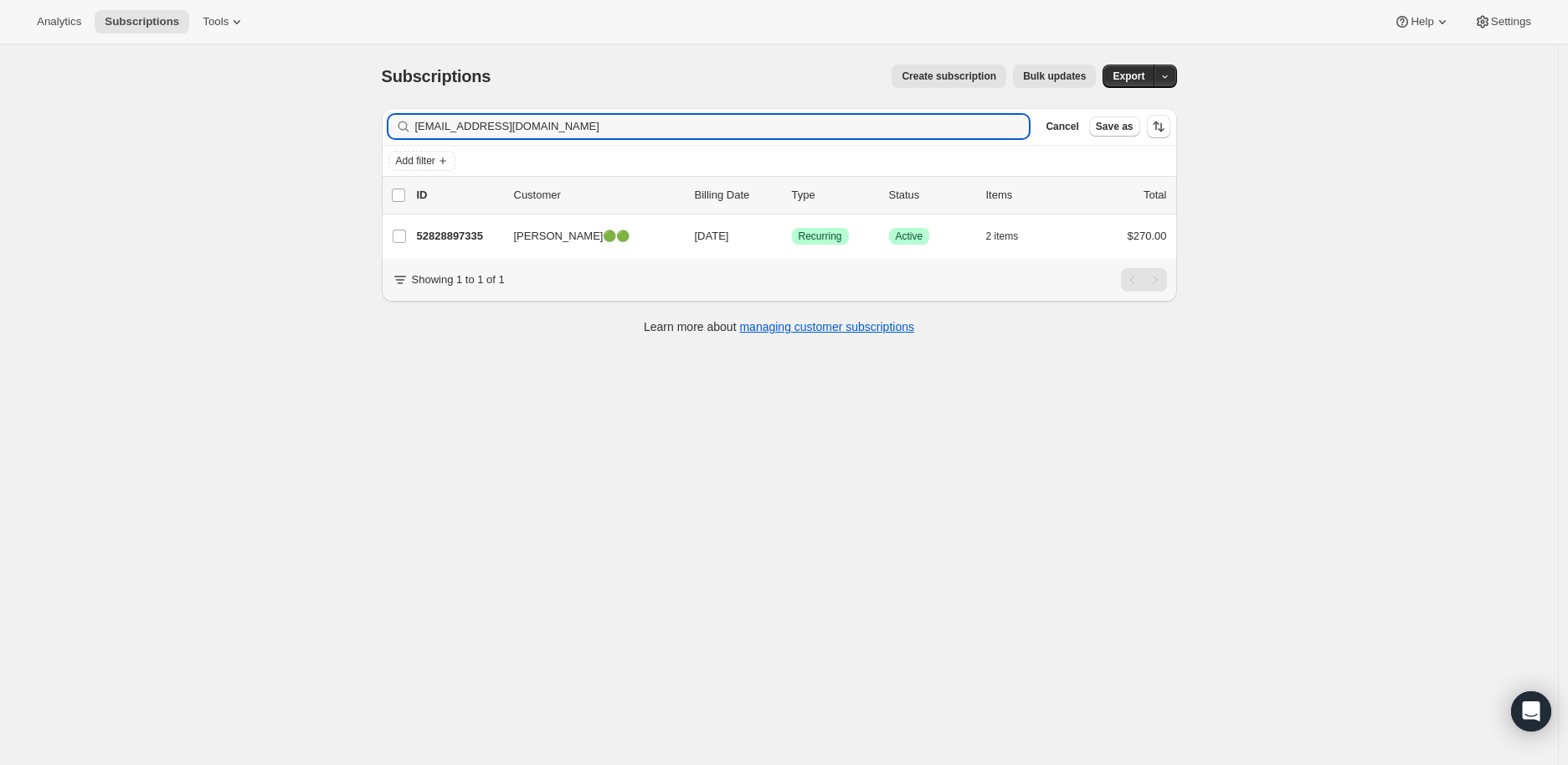
drag, startPoint x: 562, startPoint y: 125, endPoint x: 399, endPoint y: 126, distance: 163.0
click at [399, 126] on div "[EMAIL_ADDRESS][DOMAIN_NAME] Clear" at bounding box center [709, 126] width 641 height 23
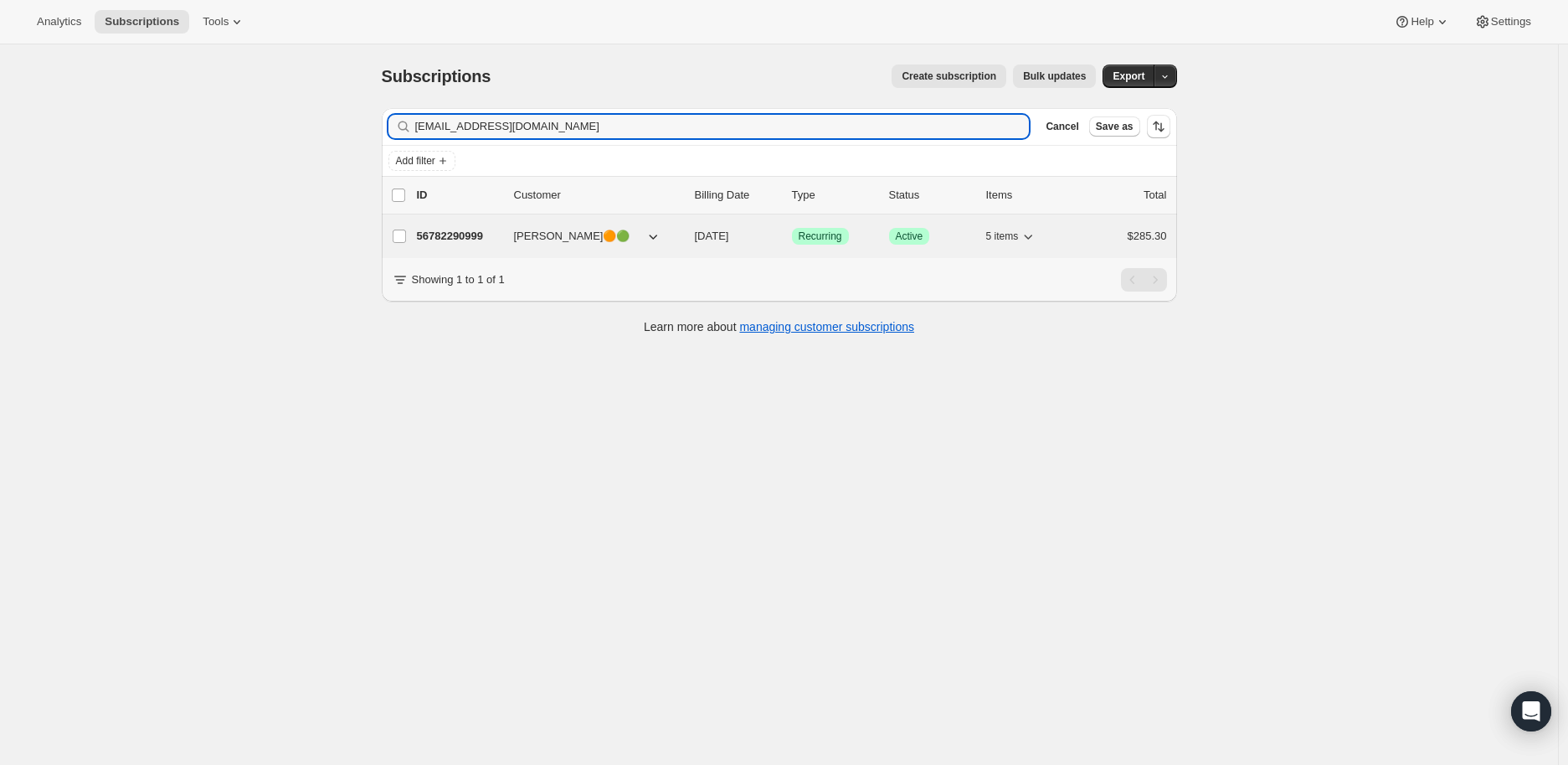
type input "[EMAIL_ADDRESS][DOMAIN_NAME]"
click at [461, 235] on p "56782290999" at bounding box center [459, 236] width 84 height 17
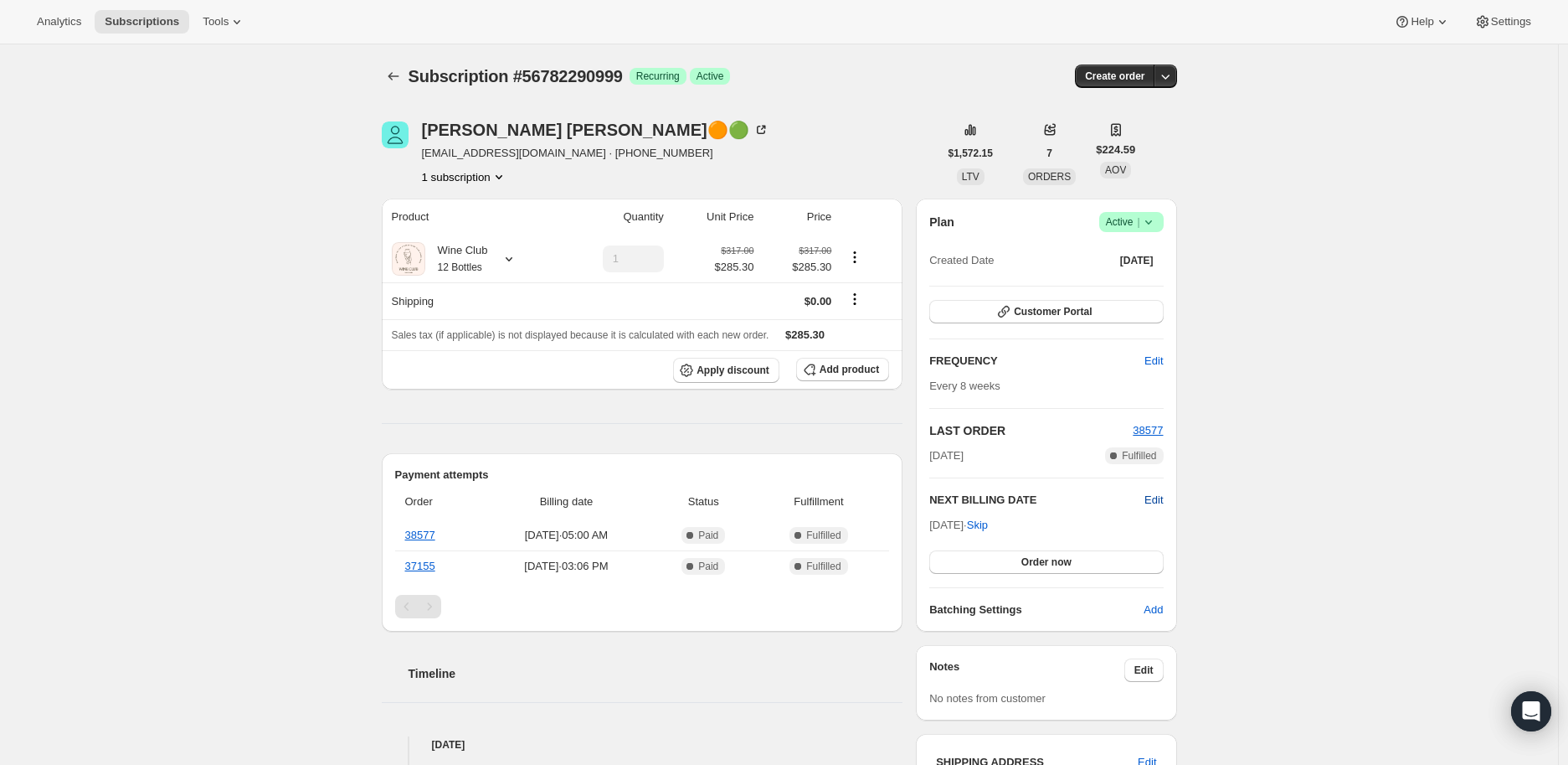
click at [1162, 496] on span "Edit" at bounding box center [1154, 500] width 19 height 17
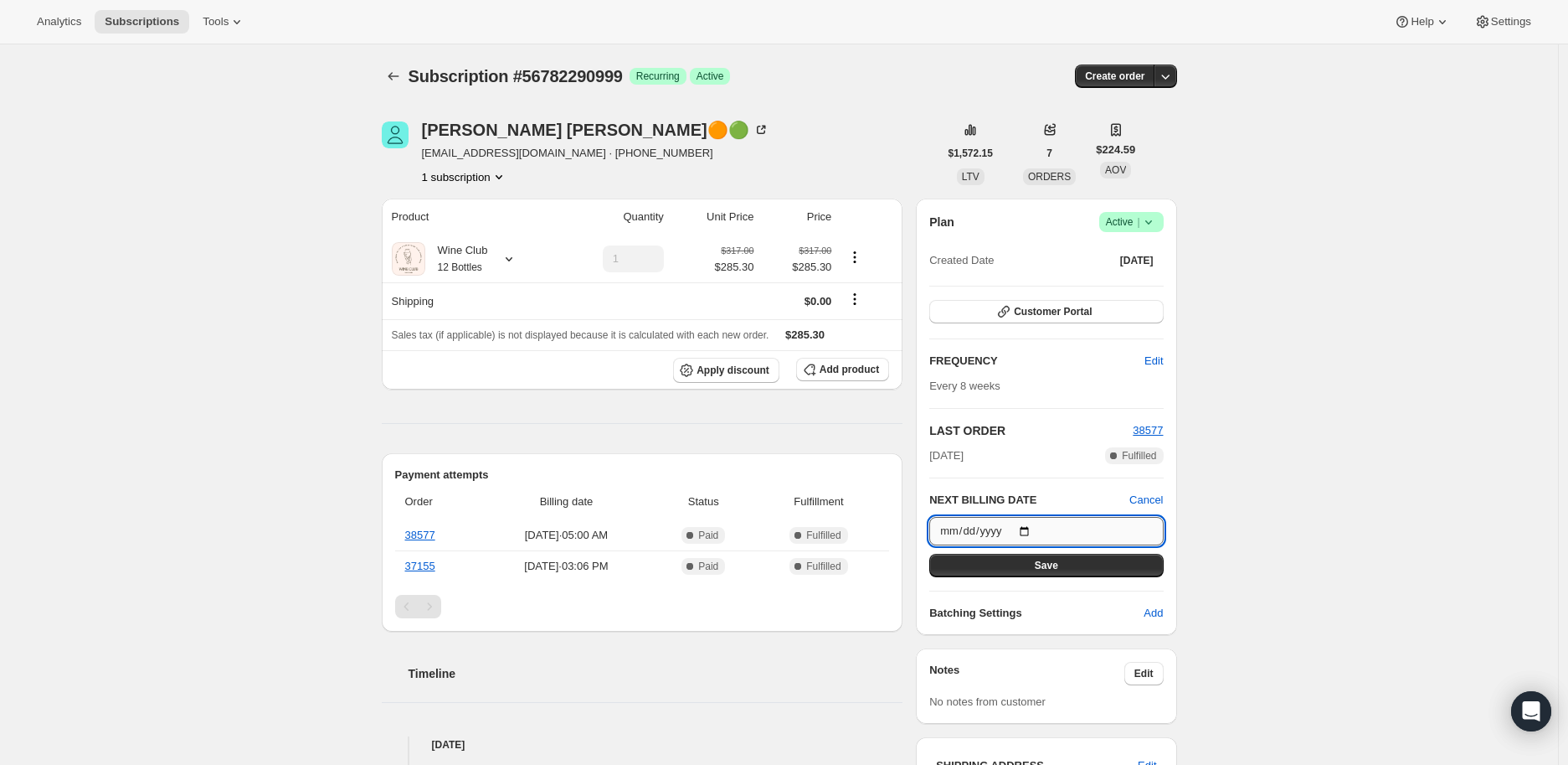
click at [1033, 527] on input "[DATE]" at bounding box center [1046, 530] width 234 height 28
type input "[DATE]"
click at [1045, 559] on span "Save" at bounding box center [1046, 565] width 23 height 14
